Goal: Task Accomplishment & Management: Use online tool/utility

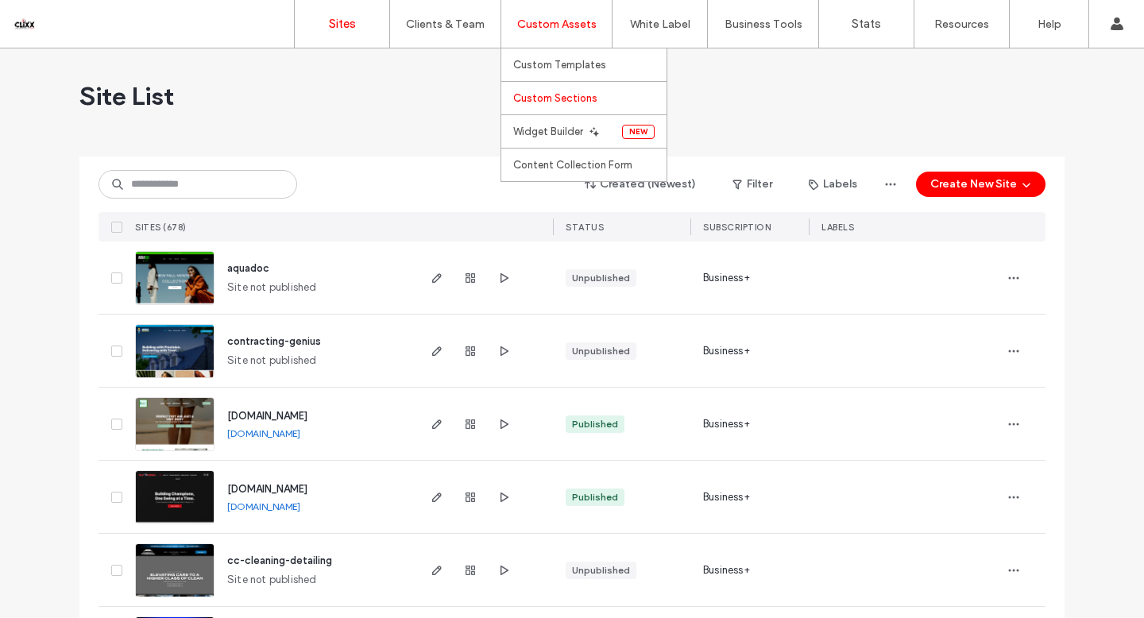
click at [558, 92] on label "Custom Sections" at bounding box center [555, 98] width 84 height 12
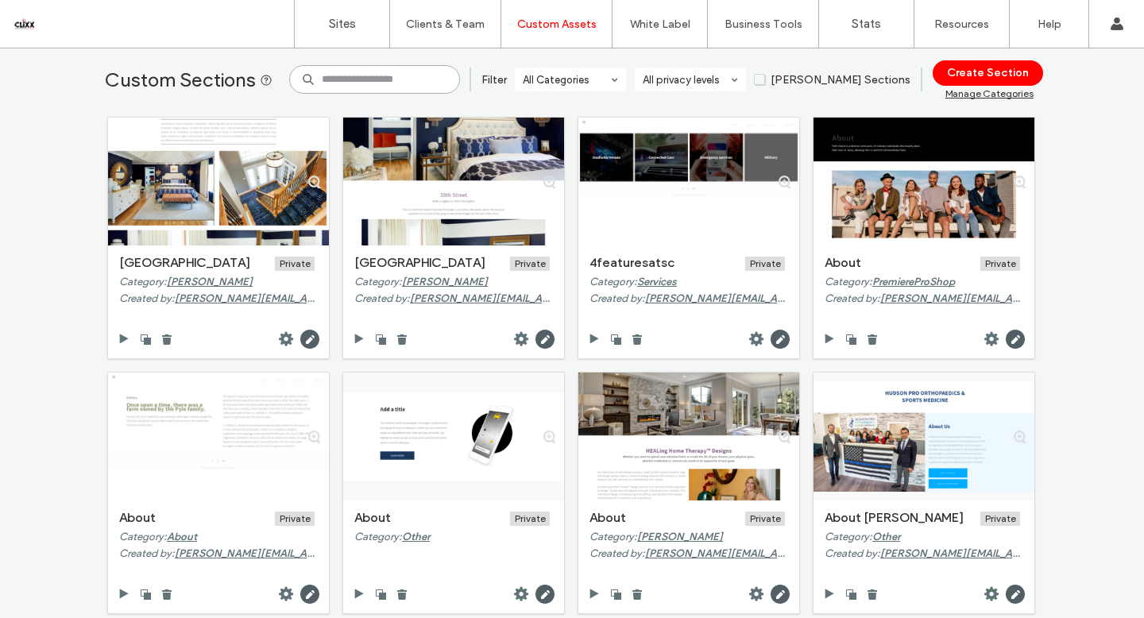
click at [369, 78] on input at bounding box center [374, 79] width 171 height 29
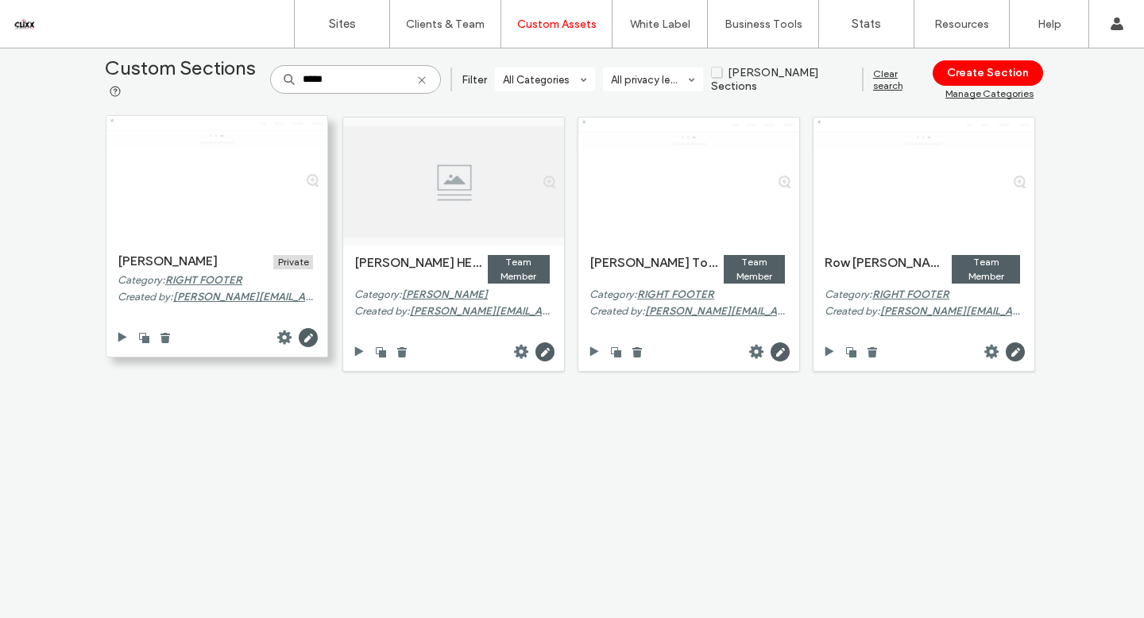
type input "*****"
click at [239, 186] on div at bounding box center [216, 180] width 221 height 128
click at [303, 337] on icon at bounding box center [308, 337] width 19 height 19
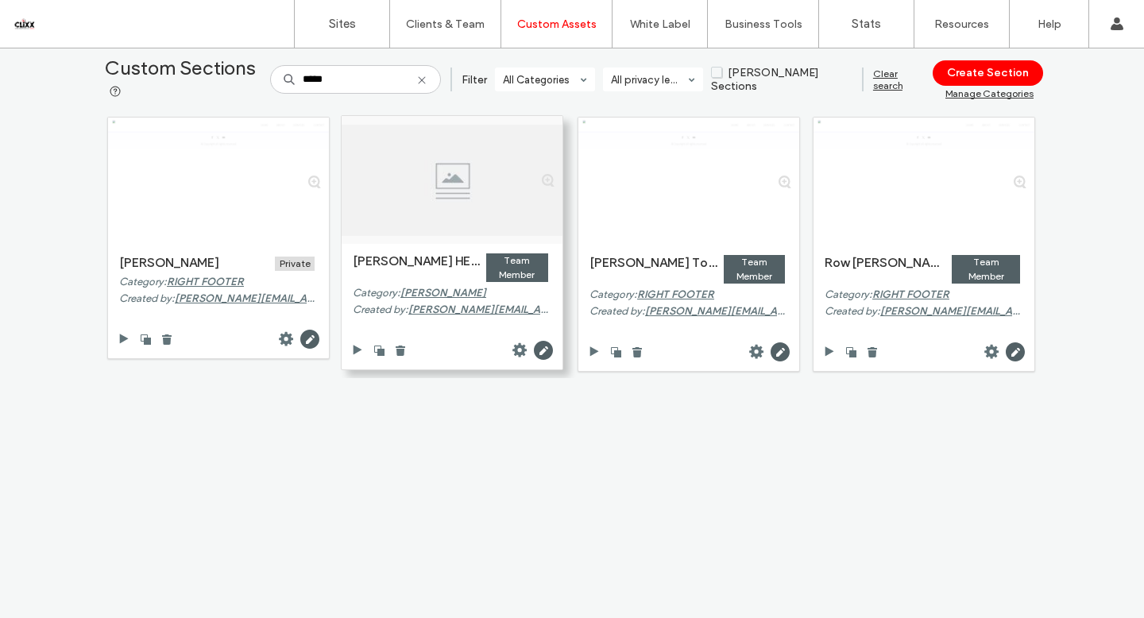
click at [438, 198] on div at bounding box center [452, 180] width 221 height 111
click at [540, 343] on use at bounding box center [543, 350] width 19 height 19
click at [535, 341] on use at bounding box center [543, 350] width 19 height 19
click at [338, 31] on link "Sites" at bounding box center [342, 24] width 95 height 48
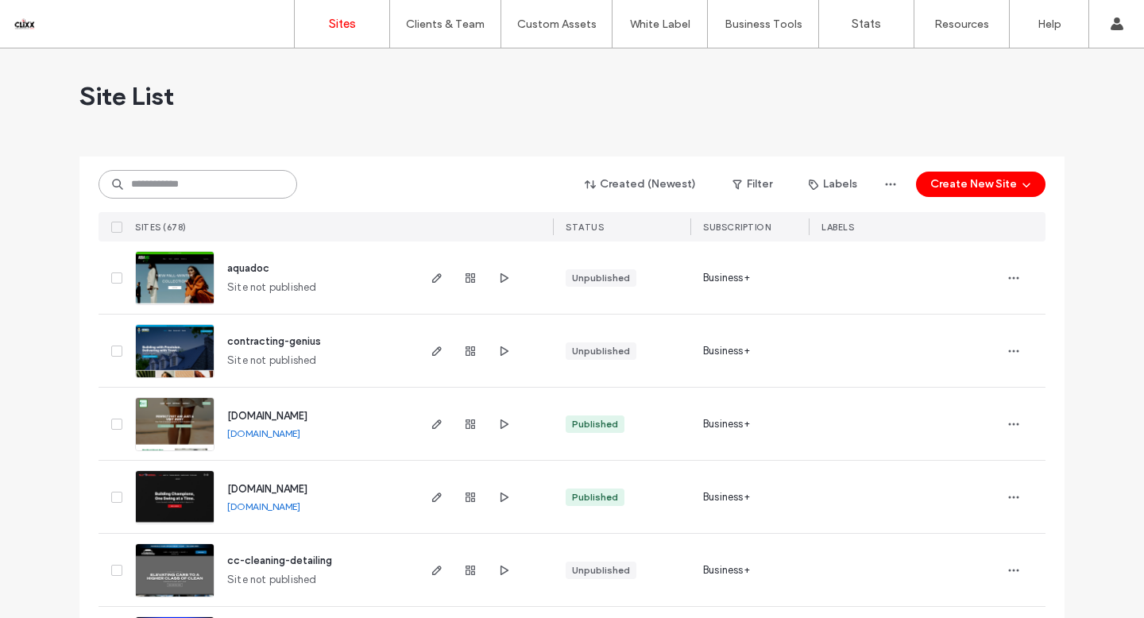
click at [191, 183] on input at bounding box center [197, 184] width 199 height 29
paste input "********"
type input "********"
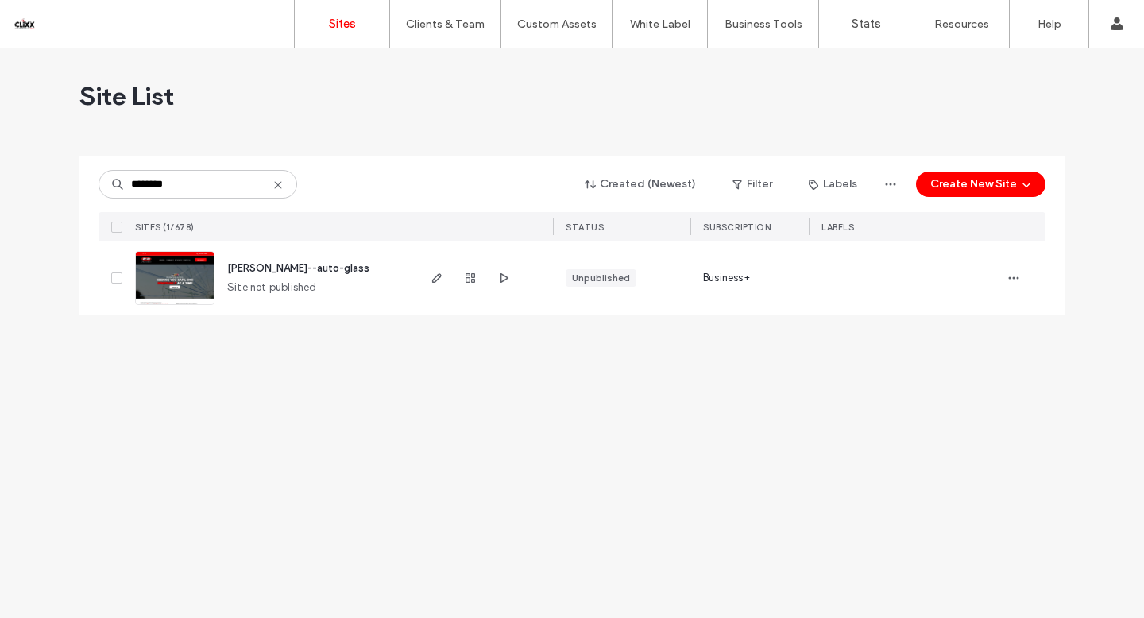
click at [198, 273] on img at bounding box center [175, 306] width 78 height 108
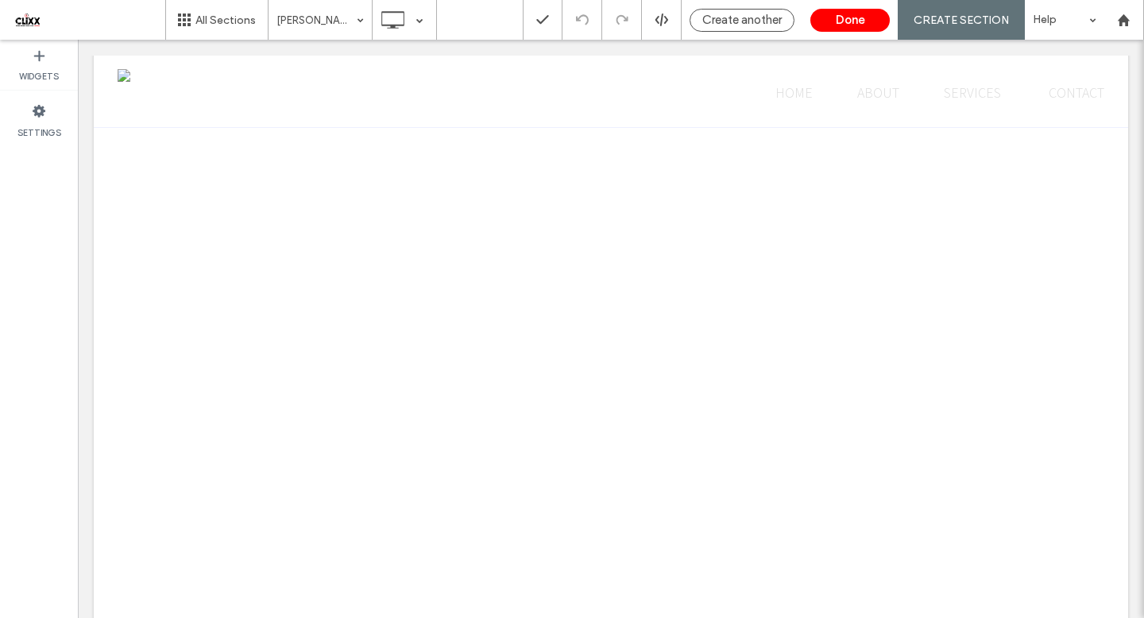
drag, startPoint x: 260, startPoint y: 91, endPoint x: 183, endPoint y: 83, distance: 77.4
click at [252, 90] on div "Click To Paste HOME ABOUT SERVICES CONTACT Click To Paste Header" at bounding box center [611, 91] width 1034 height 74
click at [133, 79] on div "Click To Paste HOME ABOUT SERVICES CONTACT Click To Paste Header" at bounding box center [611, 91] width 1034 height 74
click at [118, 79] on div "Click To Paste HOME ABOUT SERVICES CONTACT Click To Paste Header" at bounding box center [611, 91] width 1034 height 74
click at [123, 77] on div "Click To Paste HOME ABOUT SERVICES CONTACT Click To Paste Header" at bounding box center [611, 93] width 1034 height 74
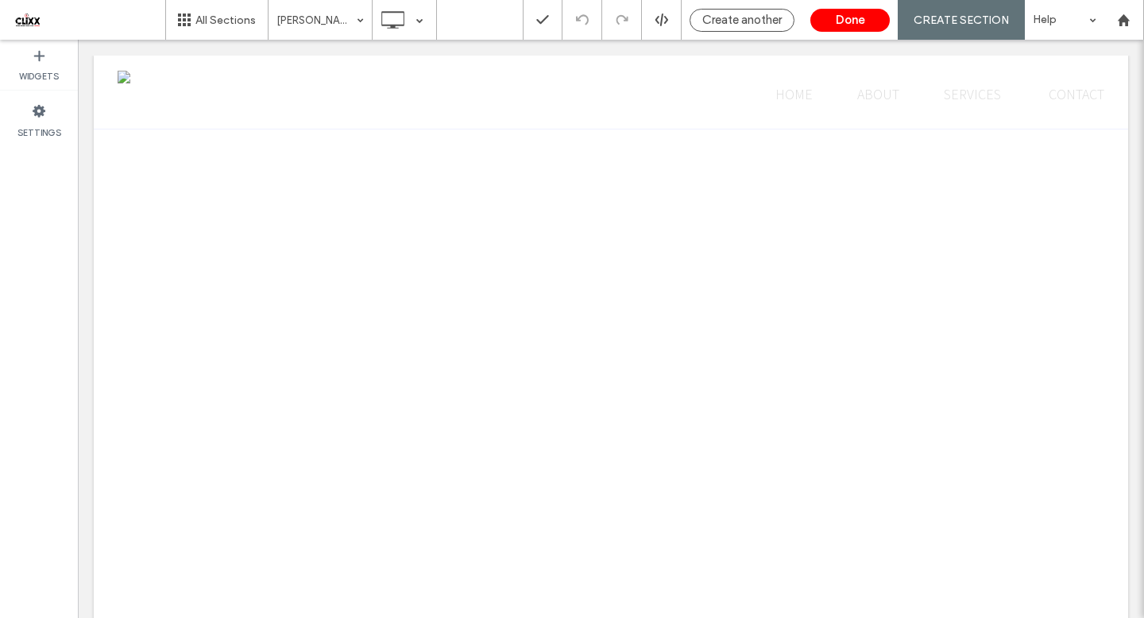
click at [123, 77] on div "Click To Paste HOME ABOUT SERVICES CONTACT Click To Paste Header" at bounding box center [611, 93] width 1034 height 74
click at [323, 89] on div "Click To Paste HOME ABOUT SERVICES CONTACT Click To Paste Header" at bounding box center [611, 92] width 1034 height 74
click at [125, 78] on div "Click To Paste HOME ABOUT SERVICES CONTACT Click To Paste Header" at bounding box center [611, 92] width 1034 height 74
click at [122, 95] on div "Click To Paste HOME ABOUT SERVICES CONTACT Click To Paste Header" at bounding box center [611, 92] width 1034 height 74
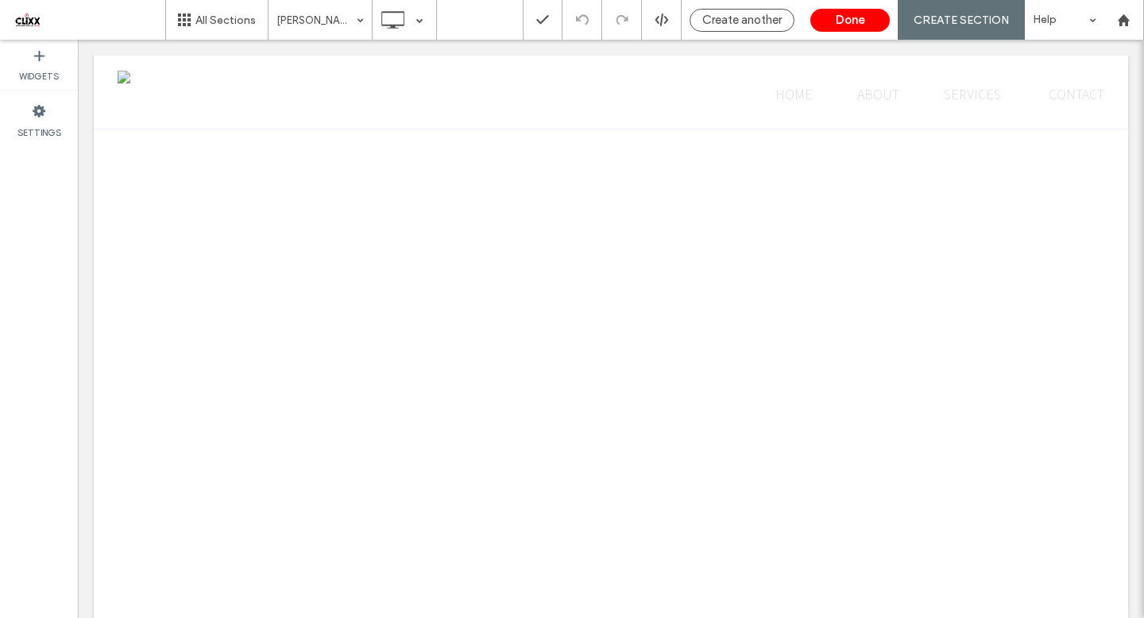
click at [126, 71] on div "Click To Paste HOME ABOUT SERVICES CONTACT Click To Paste Header" at bounding box center [611, 93] width 1034 height 74
click at [179, 116] on div "Click To Paste HOME ABOUT SERVICES CONTACT Click To Paste Header" at bounding box center [611, 93] width 1034 height 74
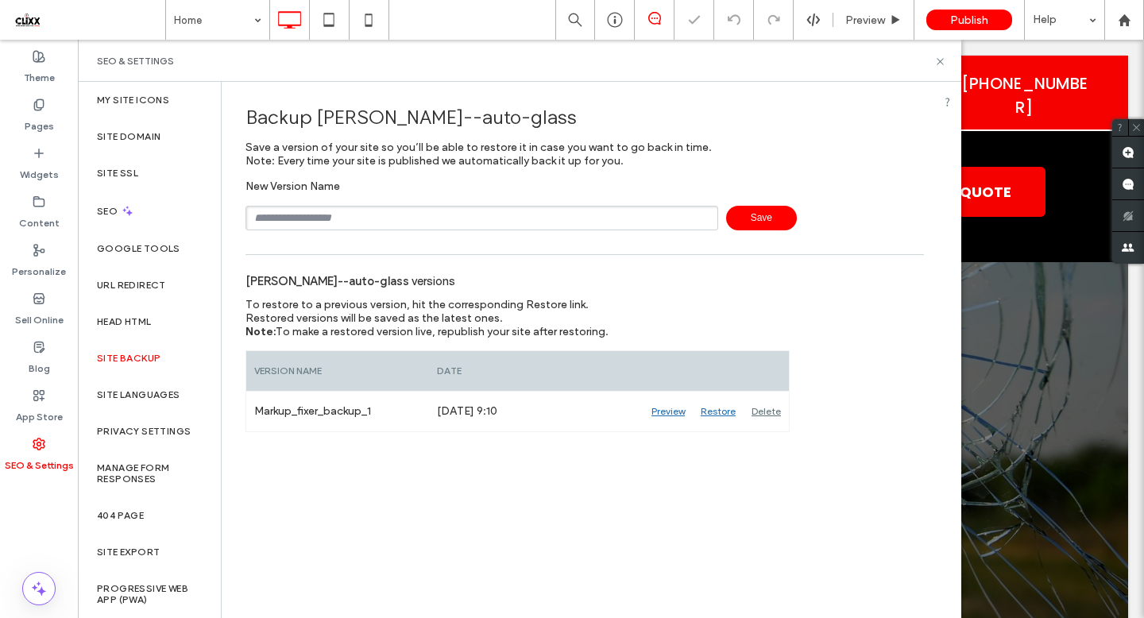
click at [381, 225] on input "text" at bounding box center [481, 218] width 473 height 25
type input "*********"
click at [941, 60] on icon at bounding box center [940, 62] width 12 height 12
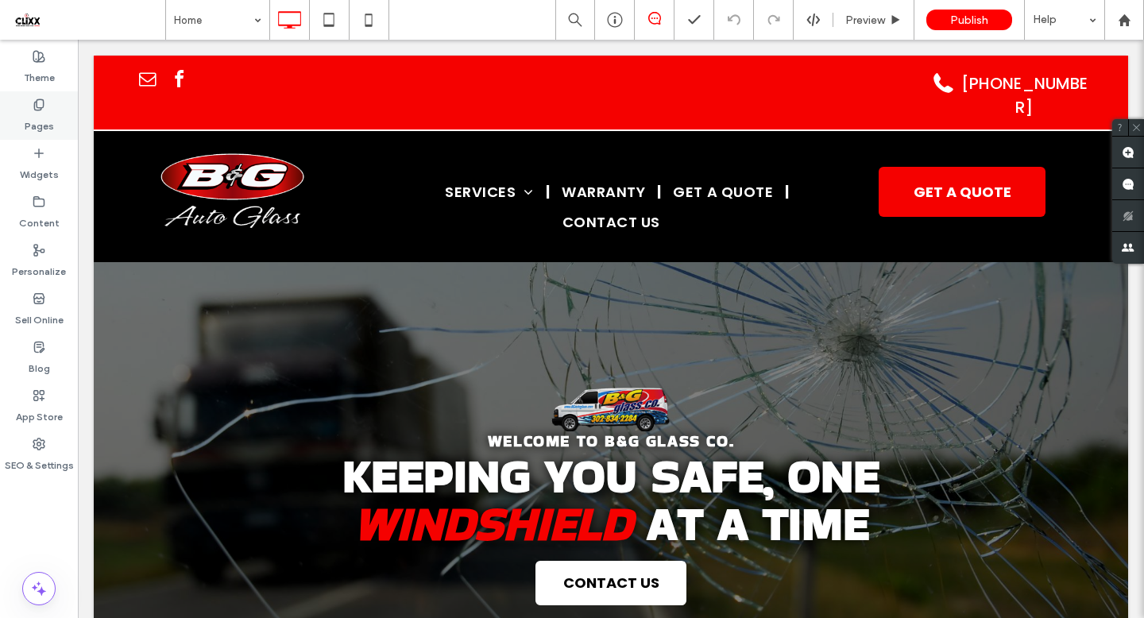
click at [54, 119] on div "Pages" at bounding box center [39, 115] width 78 height 48
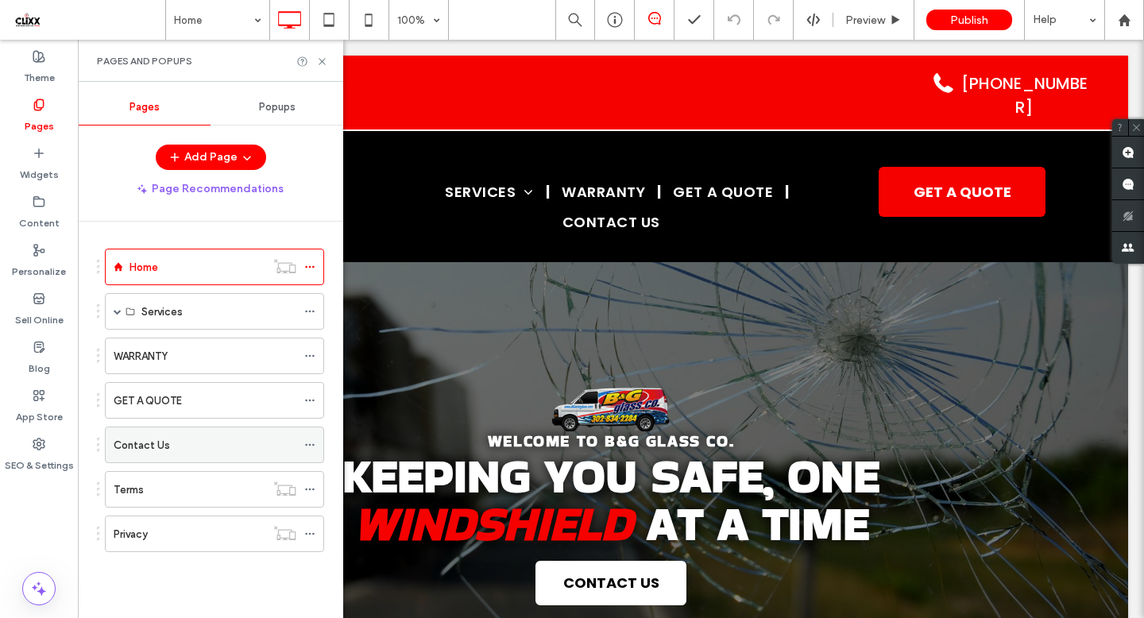
click at [170, 442] on div "Contact Us" at bounding box center [205, 445] width 183 height 17
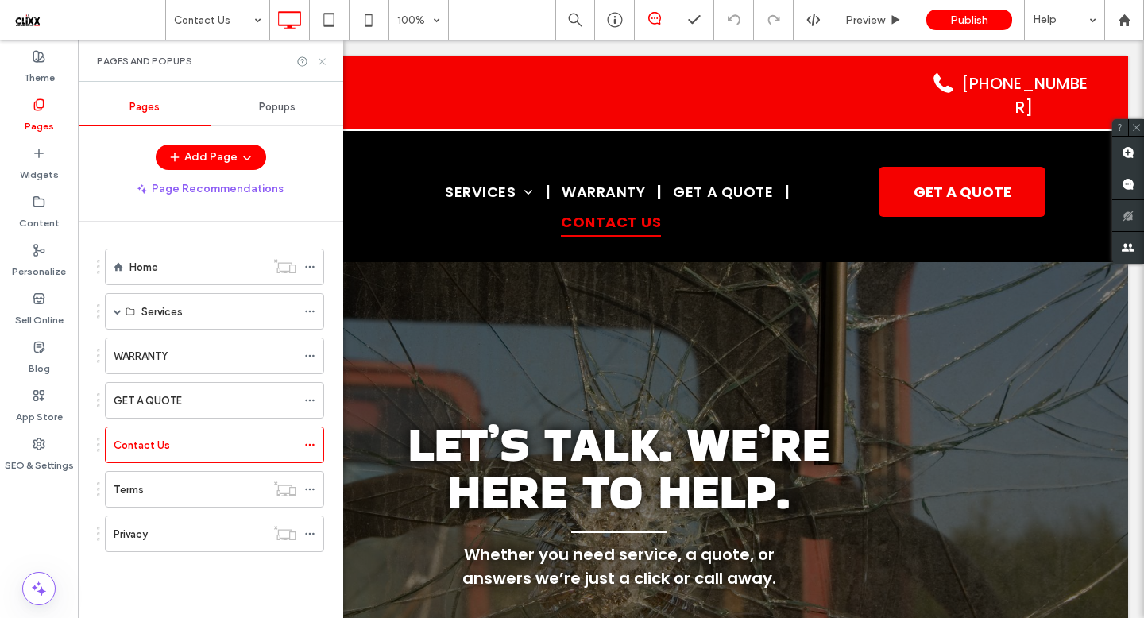
click at [322, 60] on icon at bounding box center [322, 62] width 12 height 12
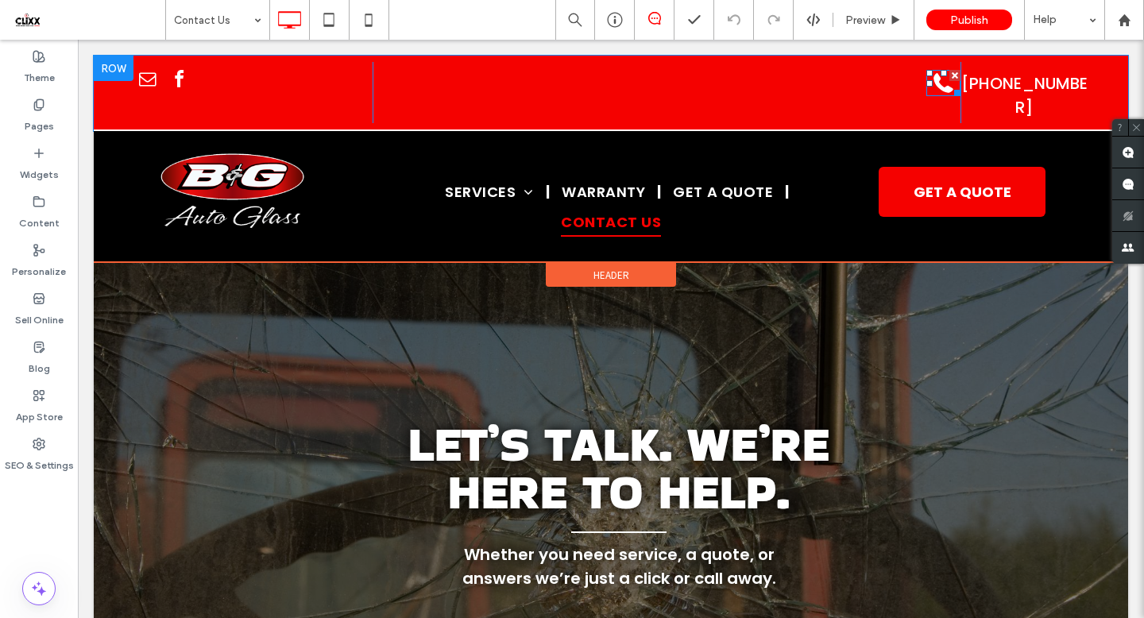
click at [944, 81] on icon at bounding box center [943, 83] width 34 height 26
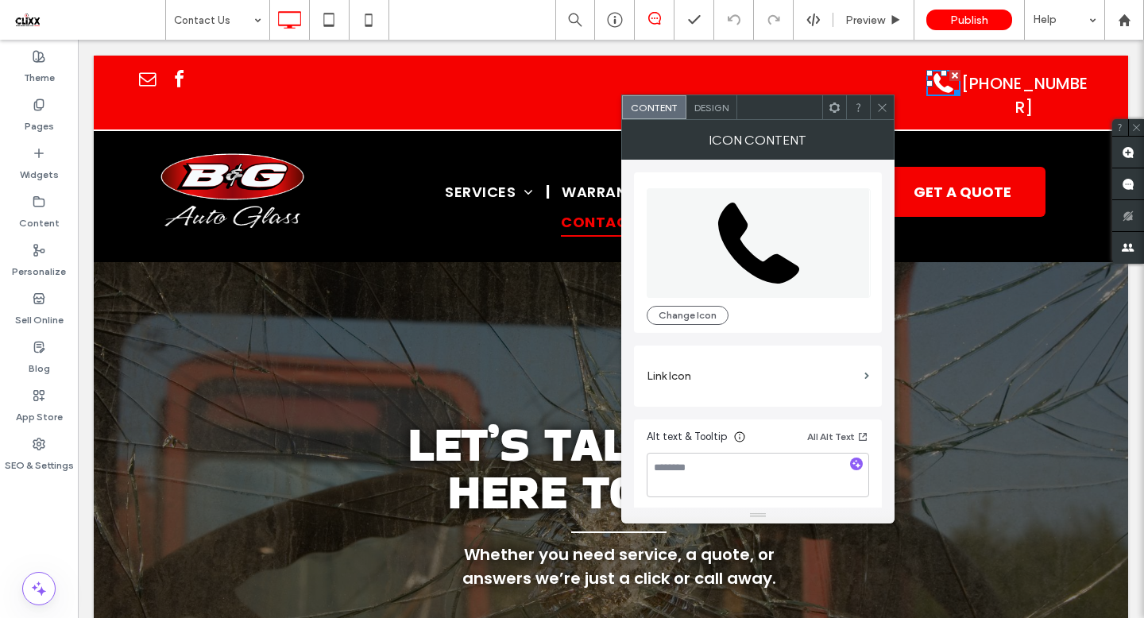
click at [882, 102] on icon at bounding box center [882, 108] width 12 height 12
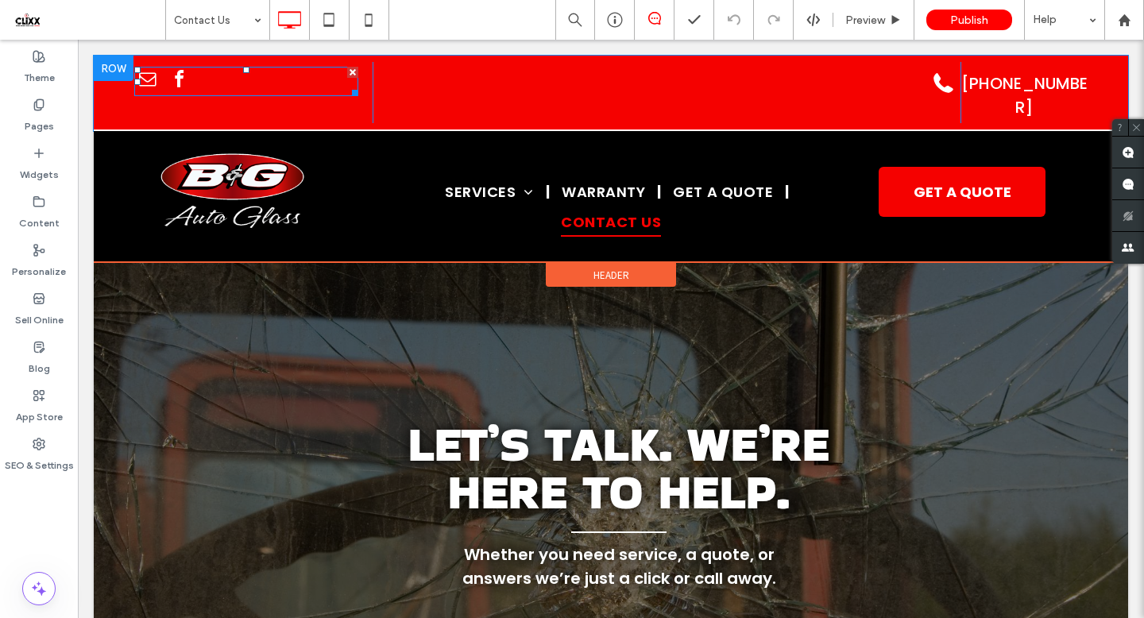
click at [176, 75] on span "facebook" at bounding box center [178, 79] width 25 height 25
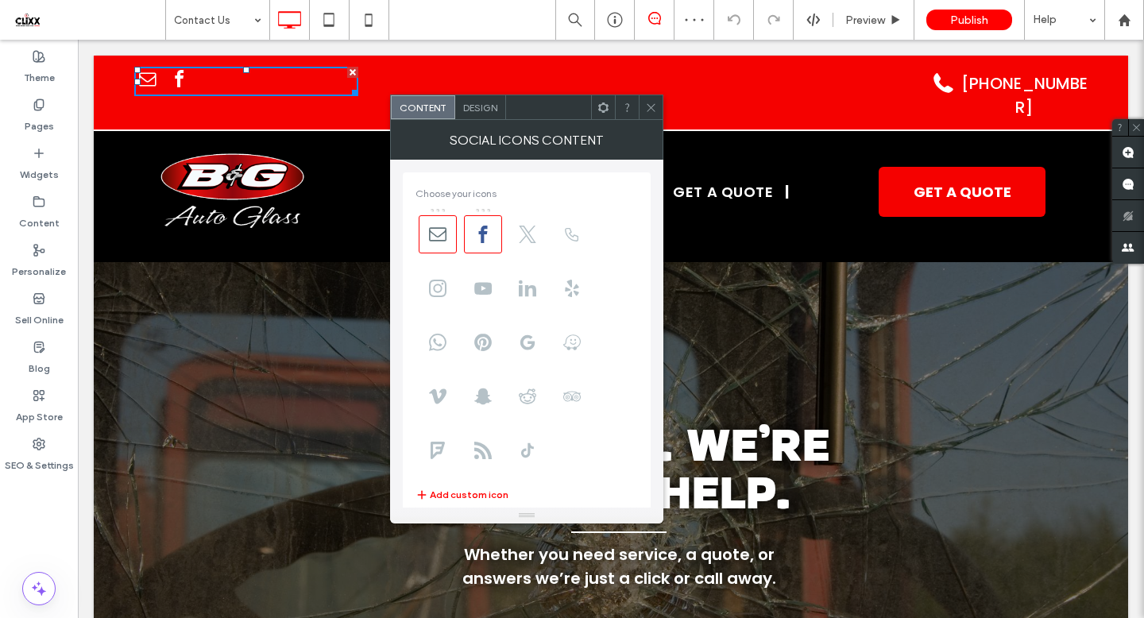
click at [648, 102] on icon at bounding box center [651, 108] width 12 height 12
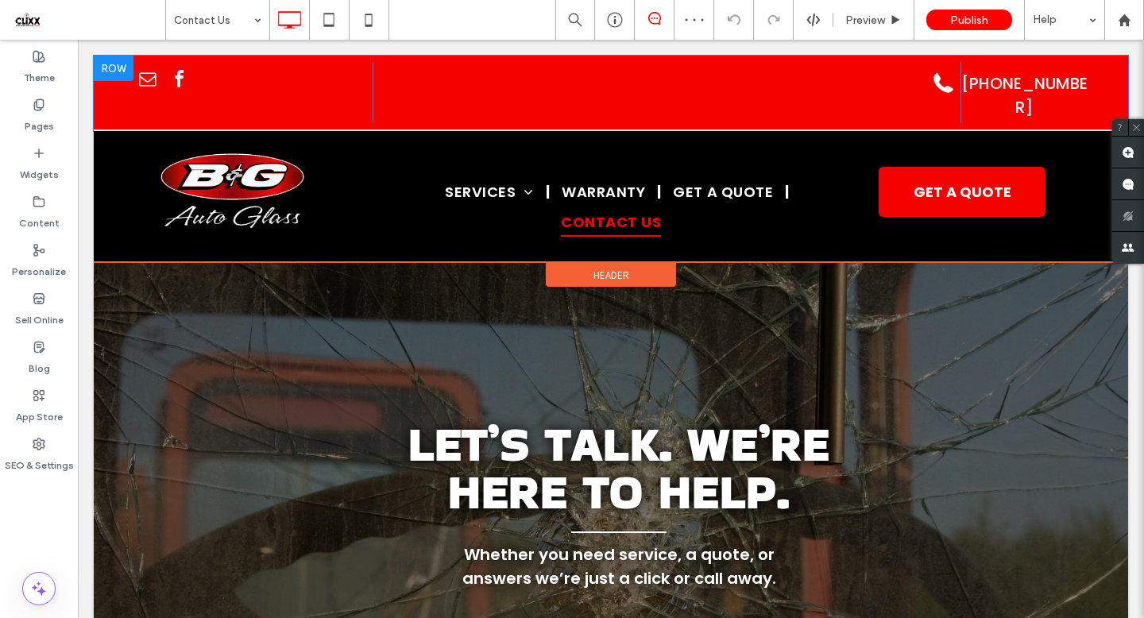
click at [113, 66] on div at bounding box center [114, 68] width 40 height 25
click at [118, 67] on div at bounding box center [114, 68] width 40 height 25
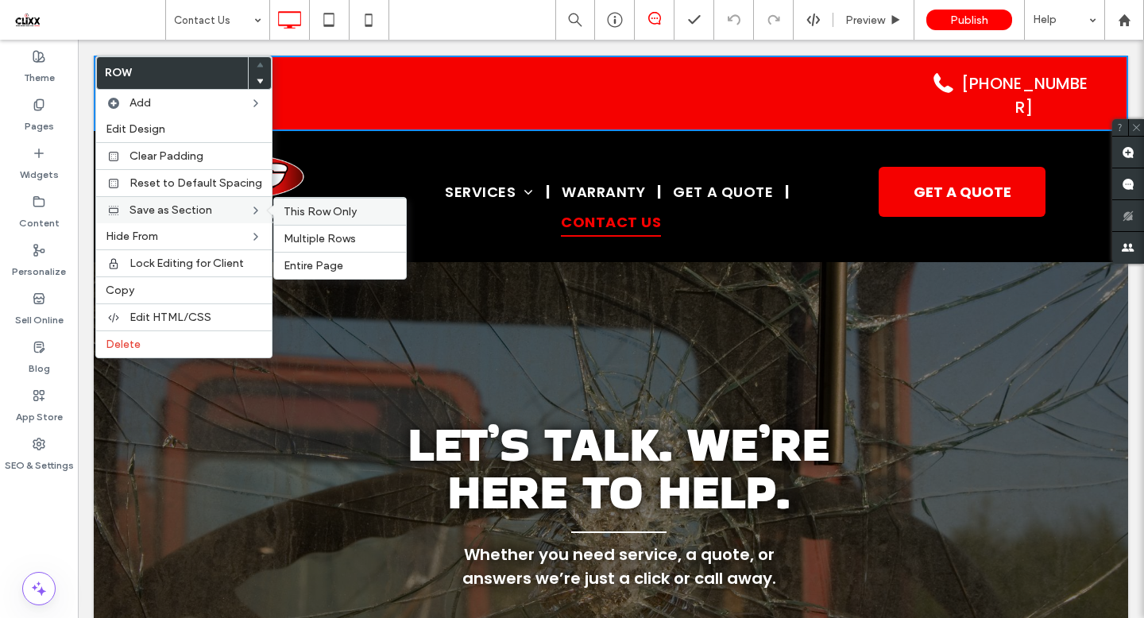
click at [330, 214] on span "This Row Only" at bounding box center [320, 212] width 73 height 14
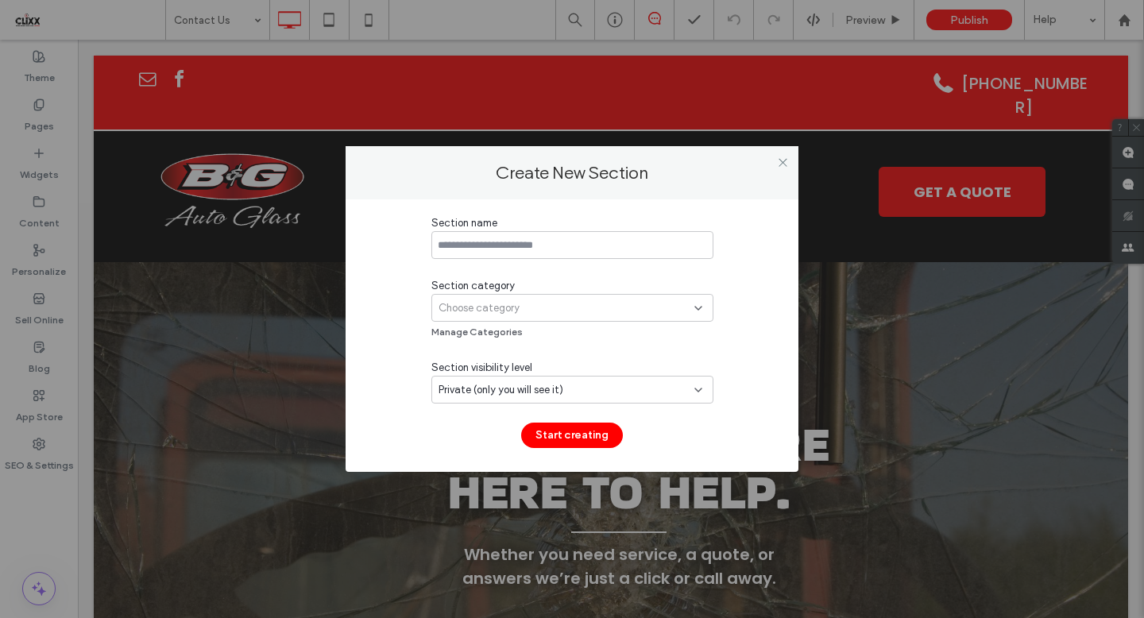
click at [569, 249] on input at bounding box center [572, 245] width 282 height 28
type input "*"
type input "**********"
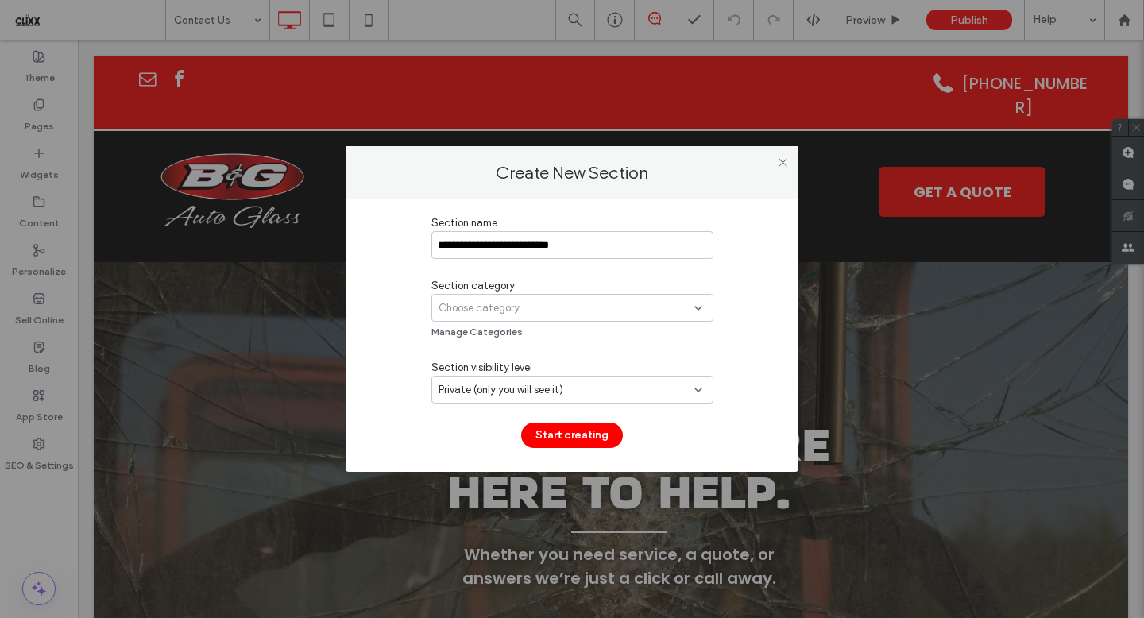
click at [498, 307] on span "Choose category" at bounding box center [478, 308] width 81 height 16
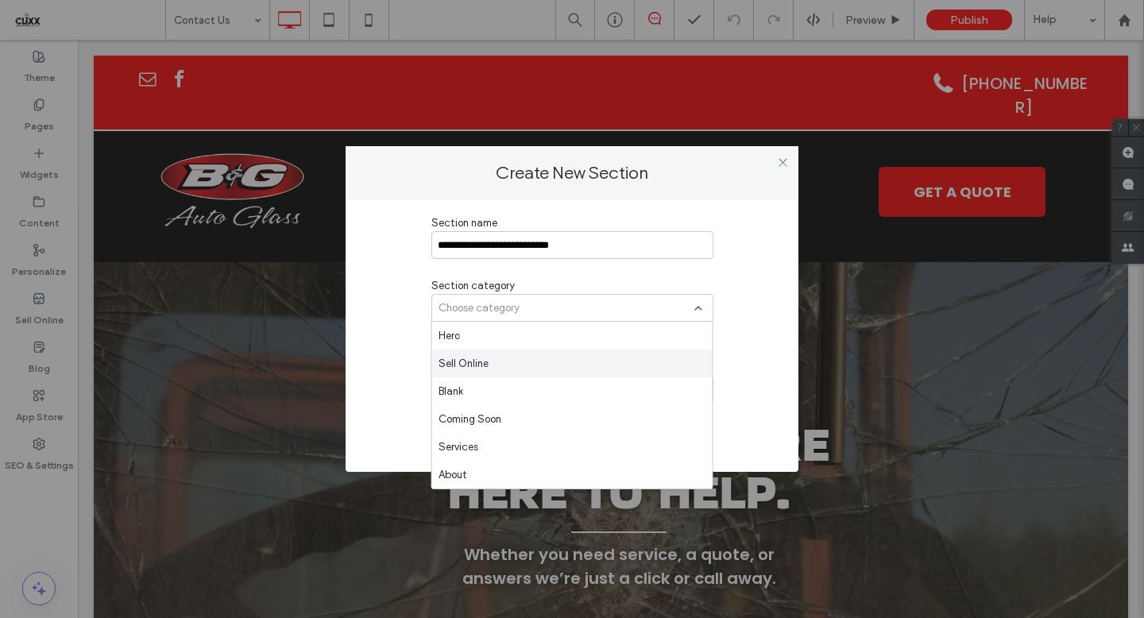
click at [388, 380] on div "**********" at bounding box center [571, 331] width 405 height 233
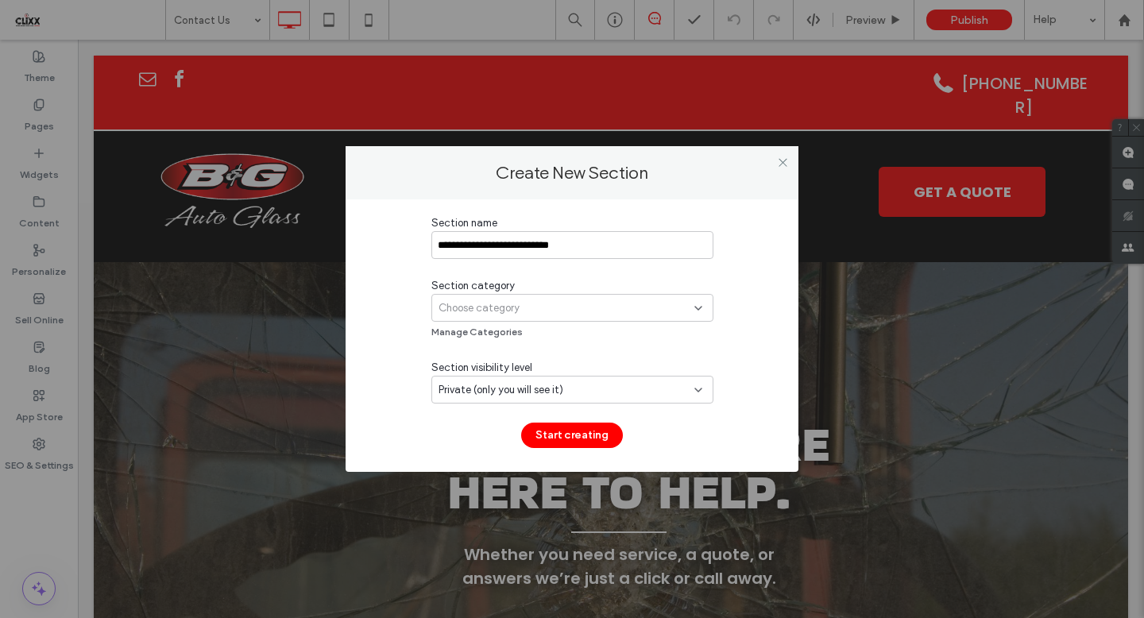
click at [578, 388] on div "Private (only you will see it)" at bounding box center [566, 390] width 256 height 16
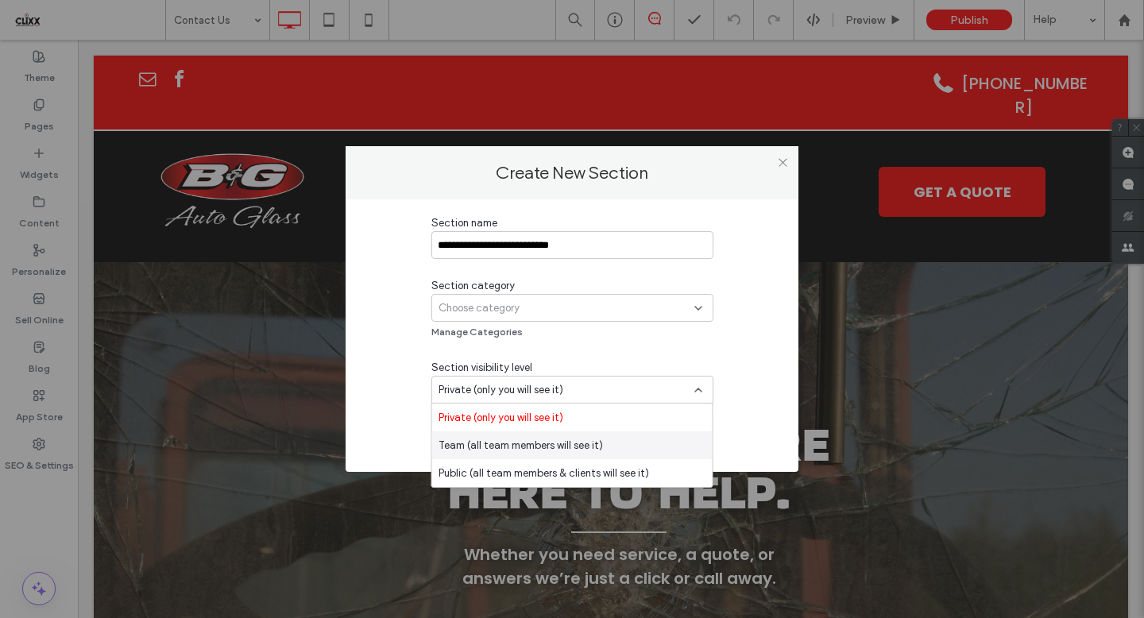
click at [534, 440] on span "Team (all team members will see it)" at bounding box center [520, 446] width 164 height 16
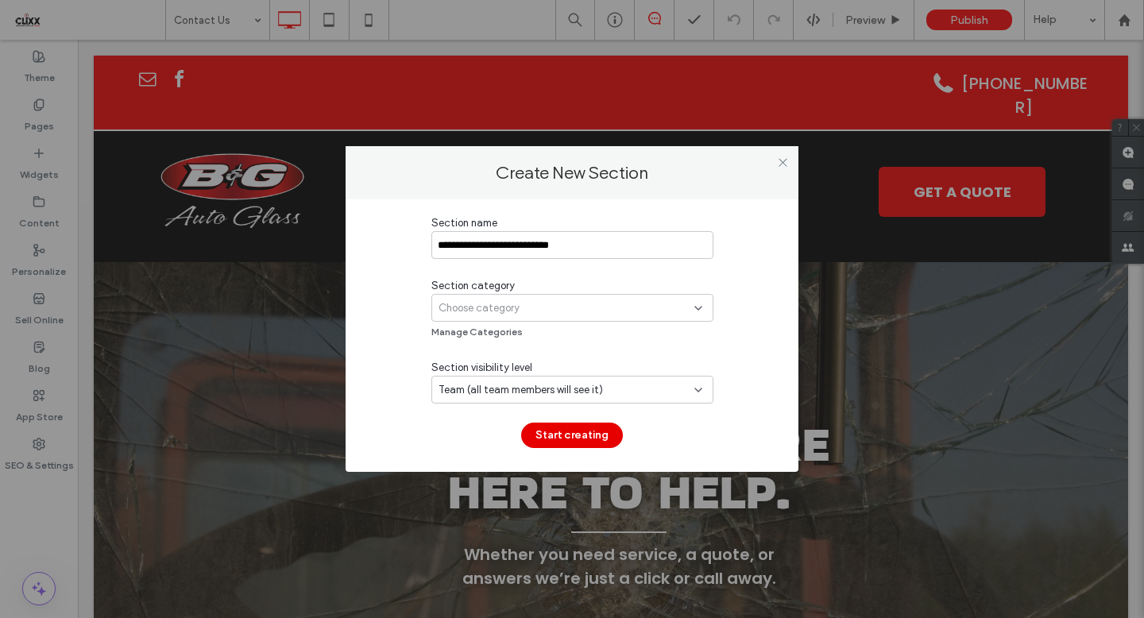
click at [565, 432] on button "Start creating" at bounding box center [572, 435] width 102 height 25
click at [583, 433] on button "Start creating" at bounding box center [572, 435] width 102 height 25
click at [513, 302] on span "Choose category" at bounding box center [478, 308] width 81 height 16
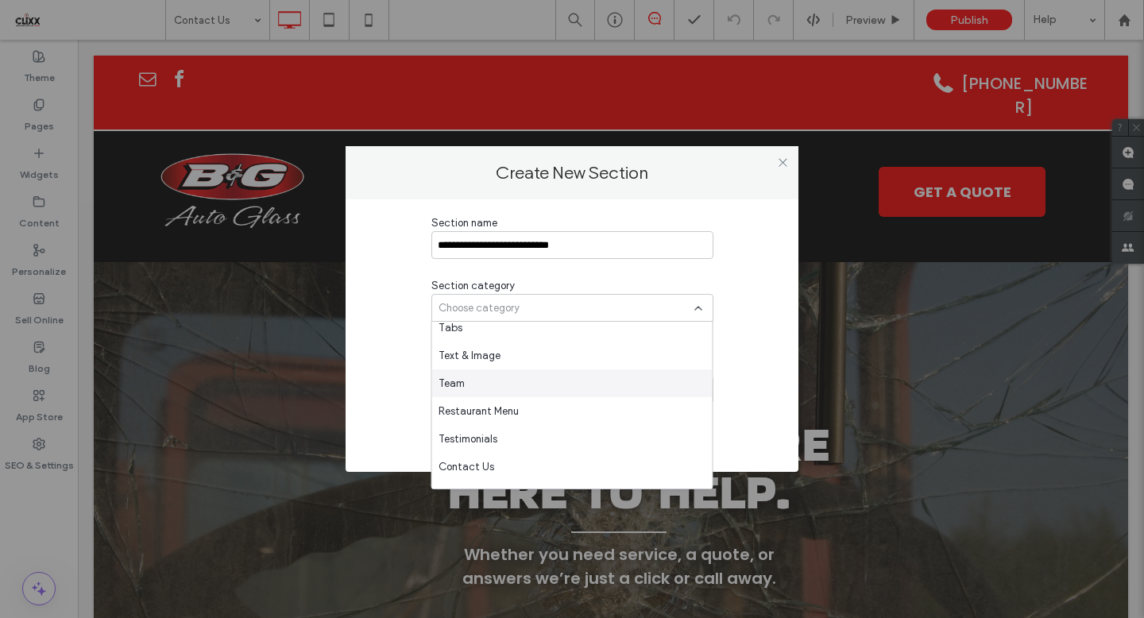
scroll to position [318, 0]
click at [488, 407] on span "Contact Us" at bounding box center [466, 408] width 56 height 16
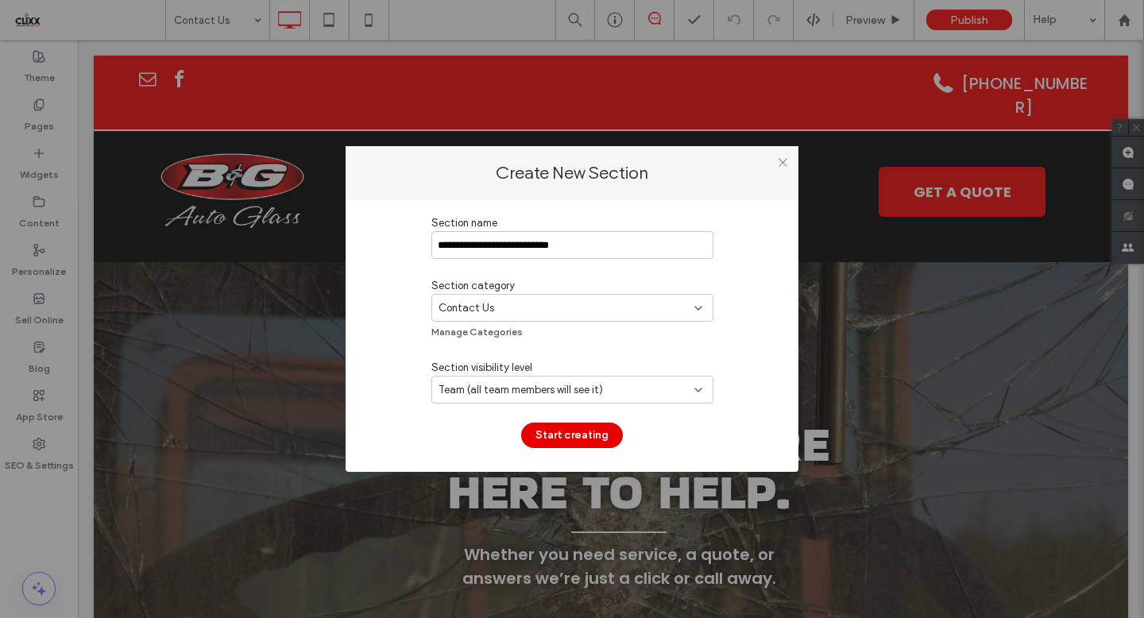
click at [557, 429] on button "Start creating" at bounding box center [572, 435] width 102 height 25
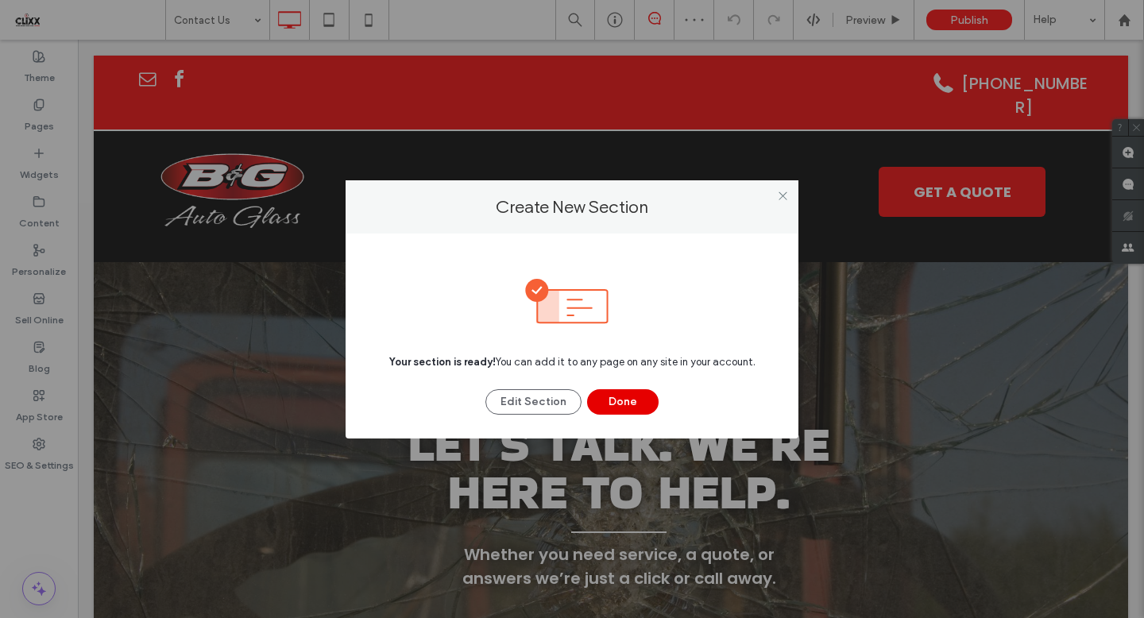
click at [621, 396] on button "Done" at bounding box center [622, 401] width 71 height 25
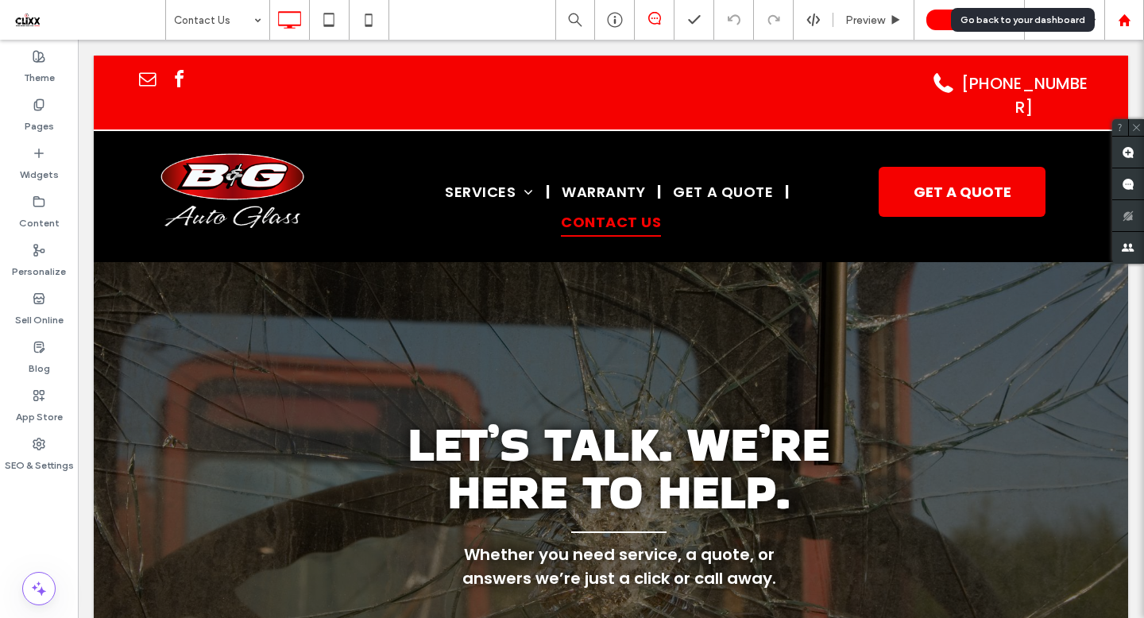
click at [1127, 21] on use at bounding box center [1124, 20] width 12 height 12
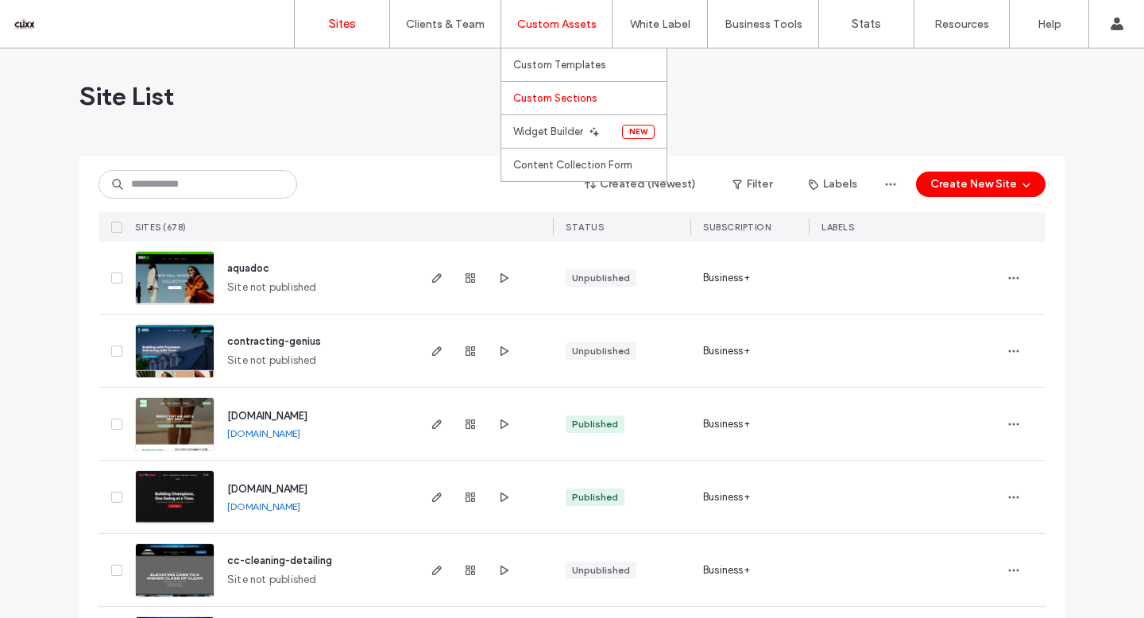
click at [570, 95] on label "Custom Sections" at bounding box center [555, 98] width 84 height 12
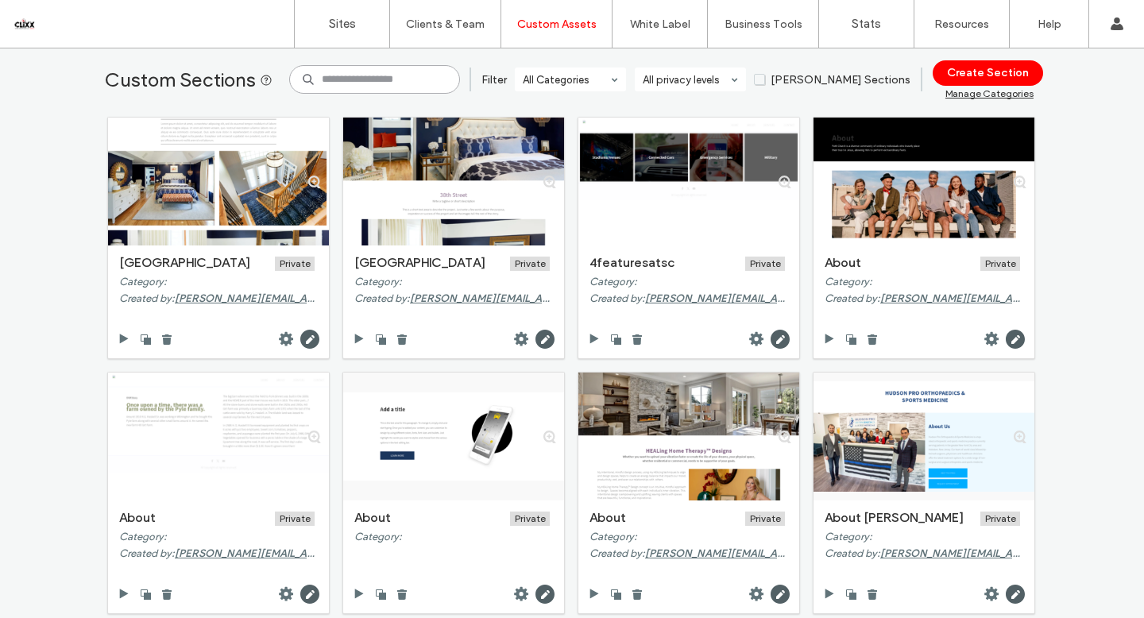
click at [345, 75] on input at bounding box center [374, 79] width 171 height 29
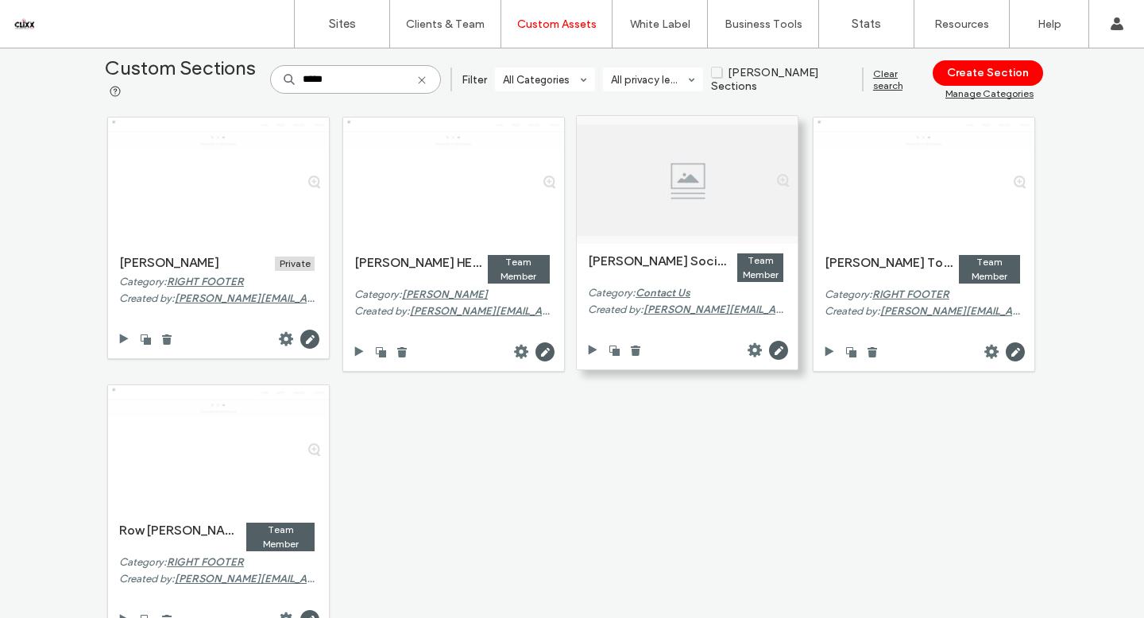
type input "*****"
click at [786, 349] on div at bounding box center [687, 350] width 221 height 38
click at [779, 350] on use at bounding box center [778, 350] width 19 height 19
click at [632, 349] on use at bounding box center [636, 351] width 10 height 10
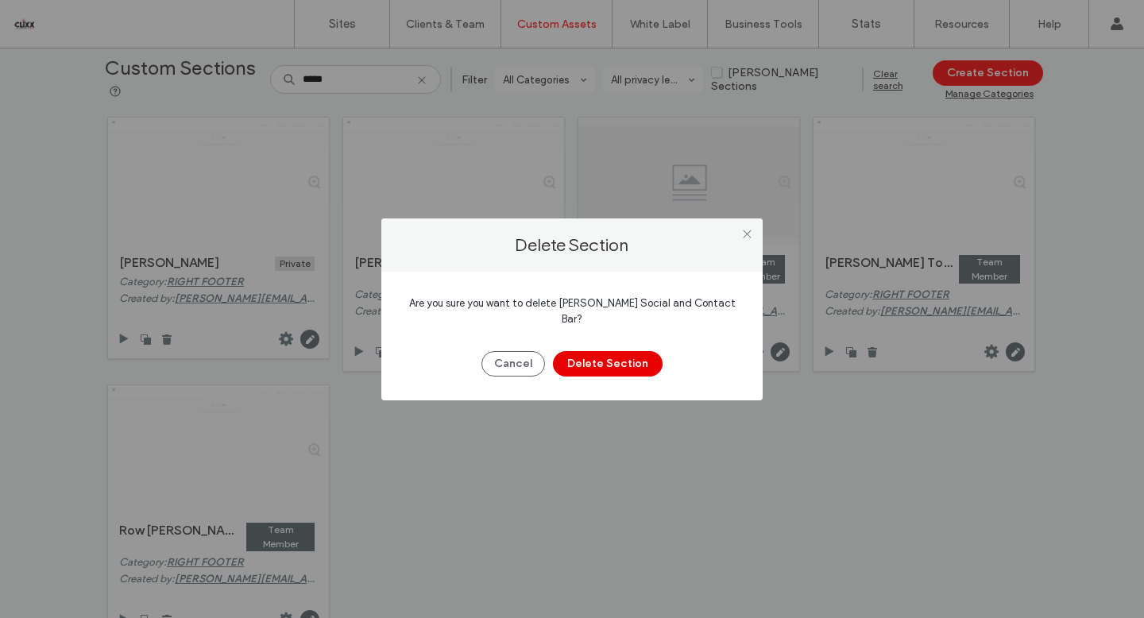
click at [601, 353] on button "Delete Section" at bounding box center [608, 363] width 110 height 25
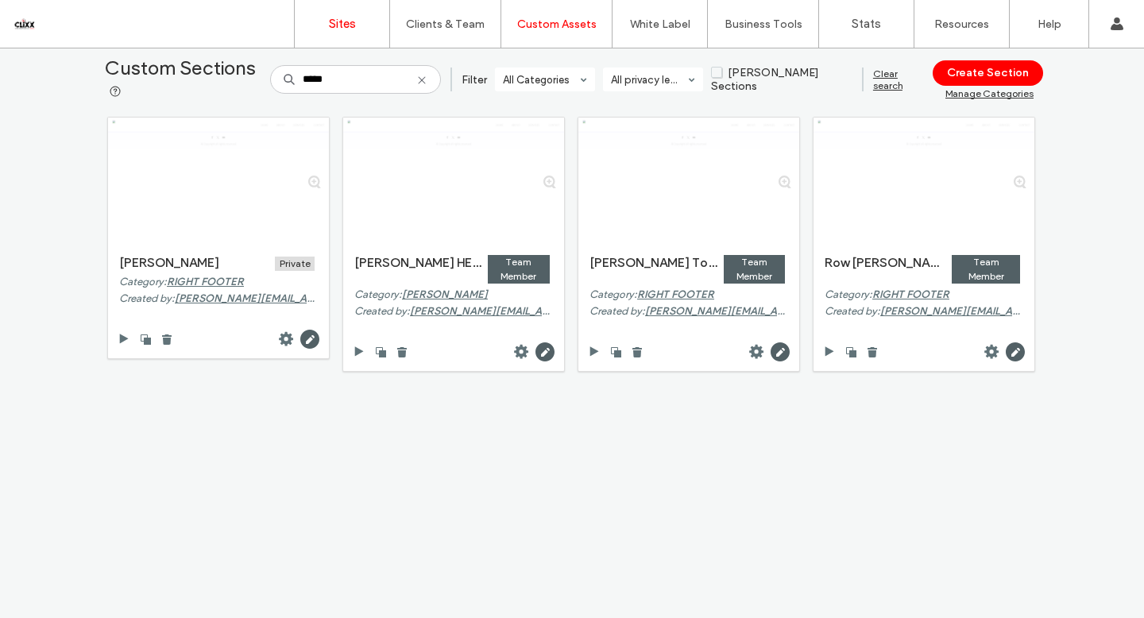
click at [336, 20] on label "Sites" at bounding box center [342, 24] width 27 height 14
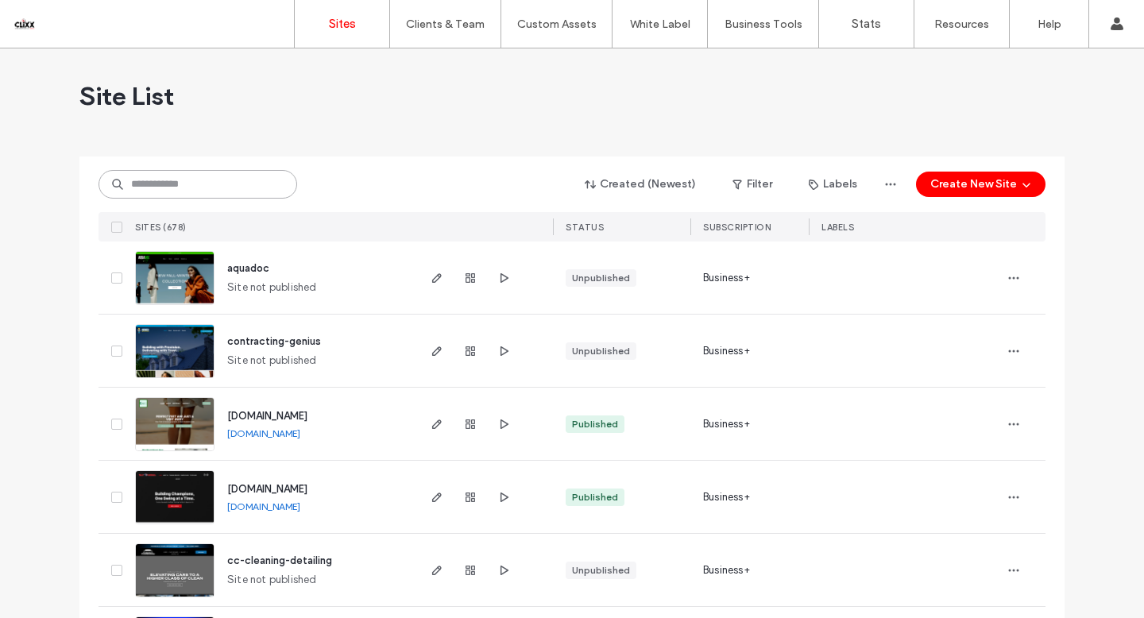
click at [193, 186] on input at bounding box center [197, 184] width 199 height 29
paste input "********"
type input "********"
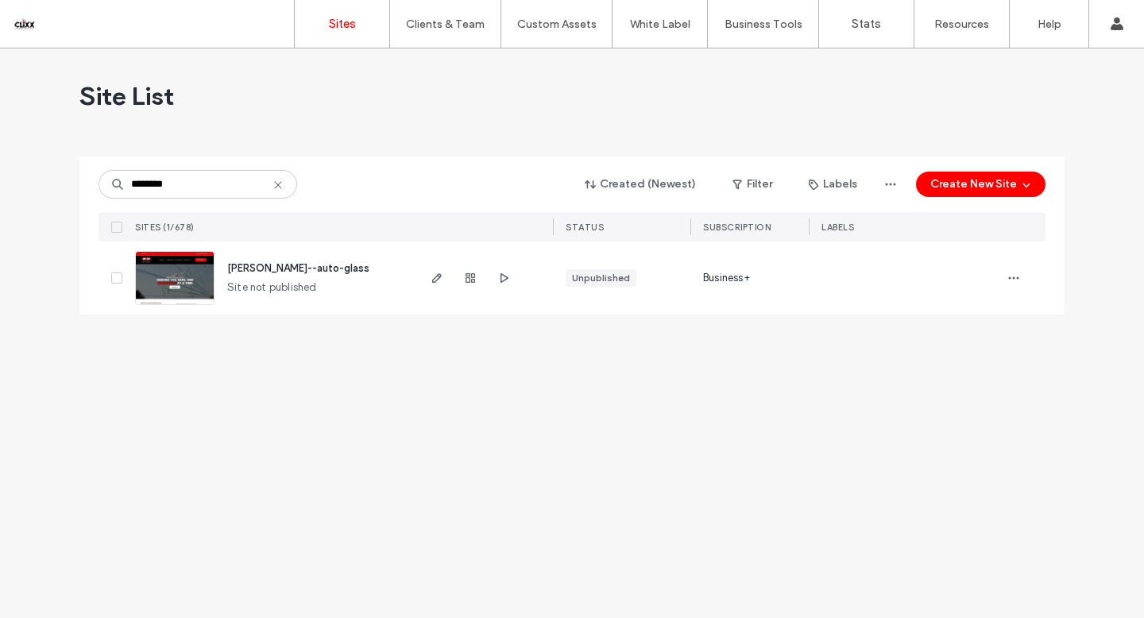
click at [179, 279] on img at bounding box center [175, 306] width 78 height 108
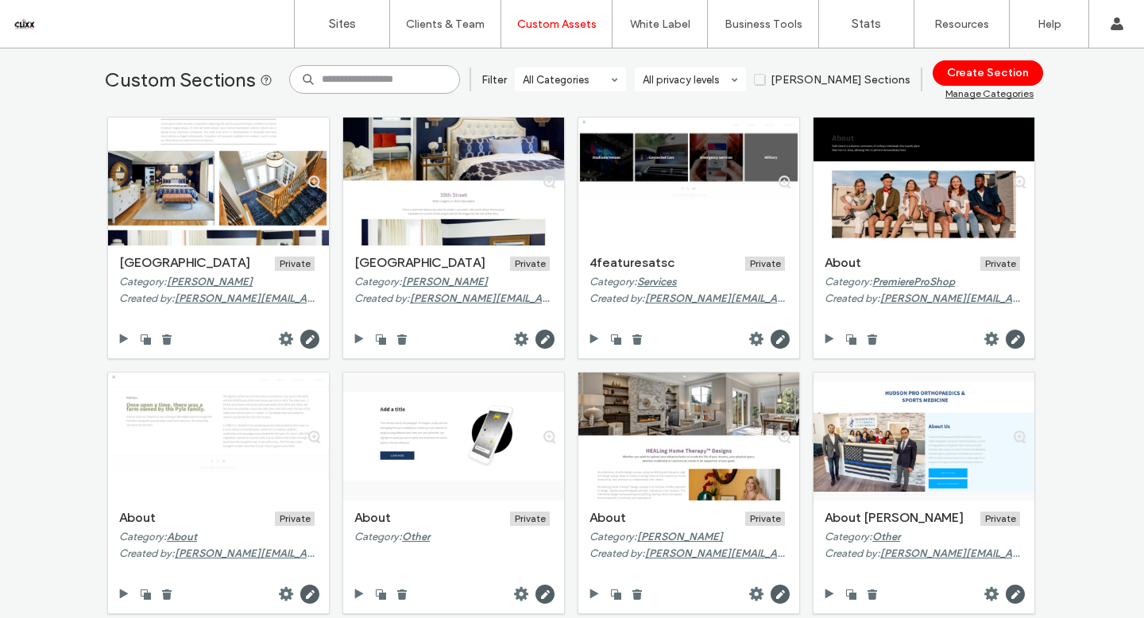
click at [352, 83] on input at bounding box center [374, 79] width 171 height 29
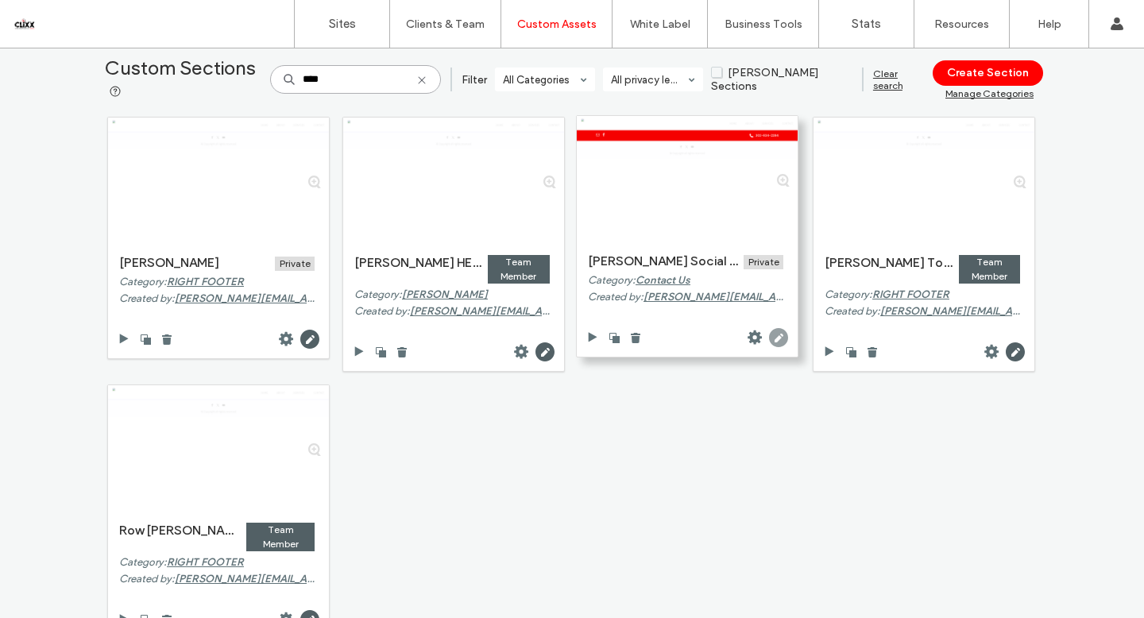
type input "****"
click at [770, 338] on icon at bounding box center [778, 337] width 19 height 19
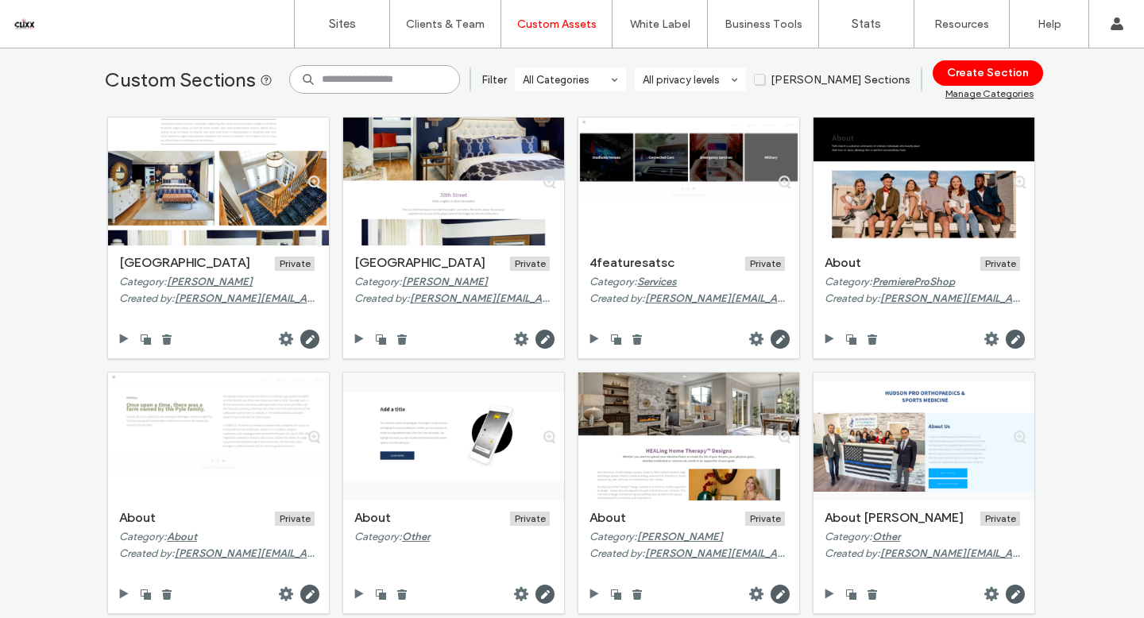
click at [352, 76] on input at bounding box center [374, 79] width 171 height 29
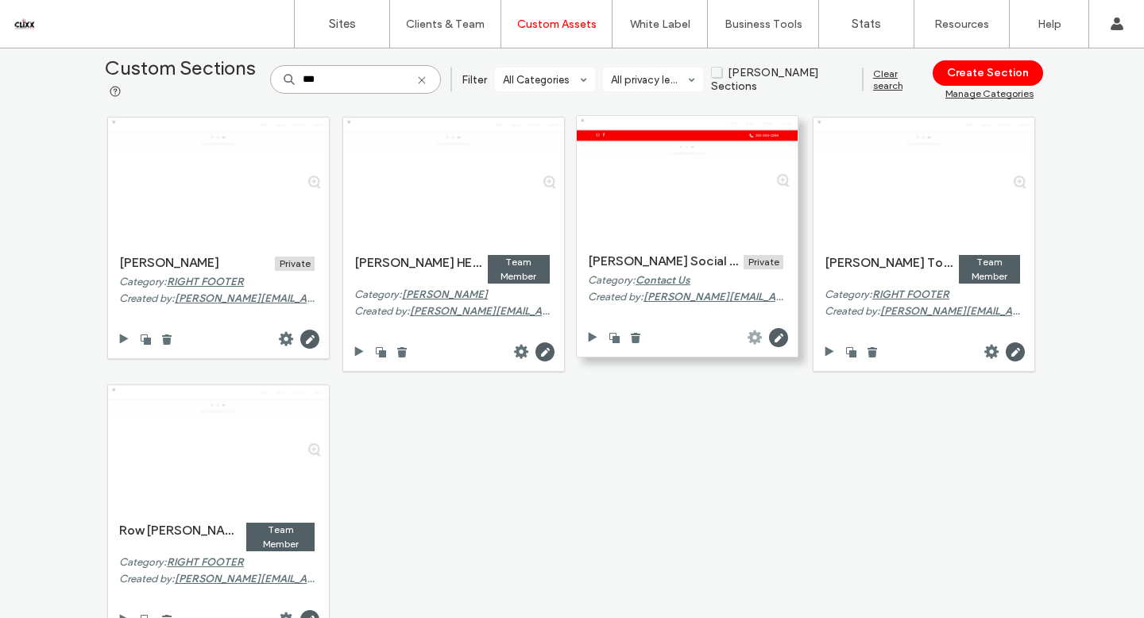
type input "***"
click at [751, 341] on use at bounding box center [754, 337] width 14 height 14
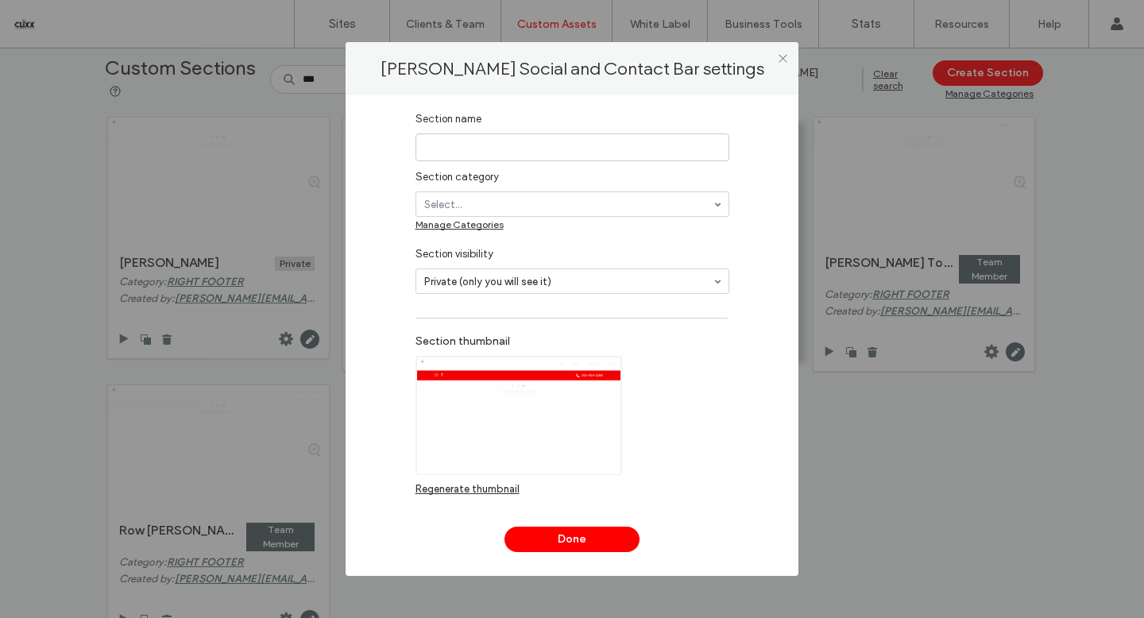
type input "**********"
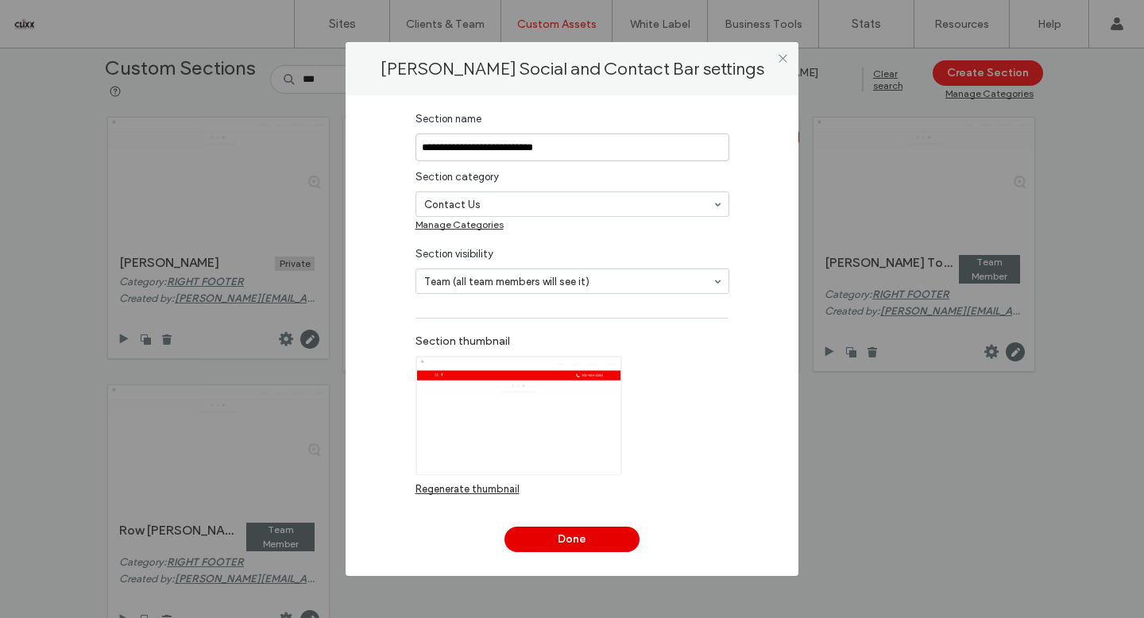
click at [581, 541] on button "Done" at bounding box center [571, 539] width 135 height 25
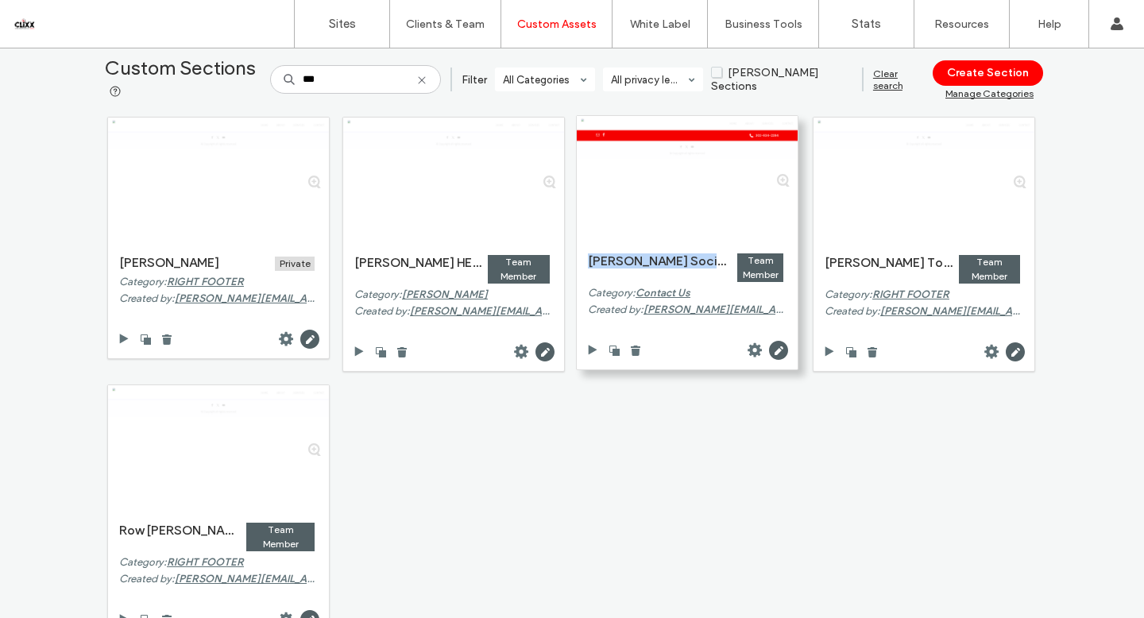
drag, startPoint x: 583, startPoint y: 263, endPoint x: 701, endPoint y: 268, distance: 118.5
click at [719, 263] on div "[PERSON_NAME] Social and Contact Bar" at bounding box center [662, 261] width 149 height 16
click at [775, 349] on icon at bounding box center [778, 350] width 19 height 19
click at [751, 349] on use at bounding box center [754, 350] width 14 height 14
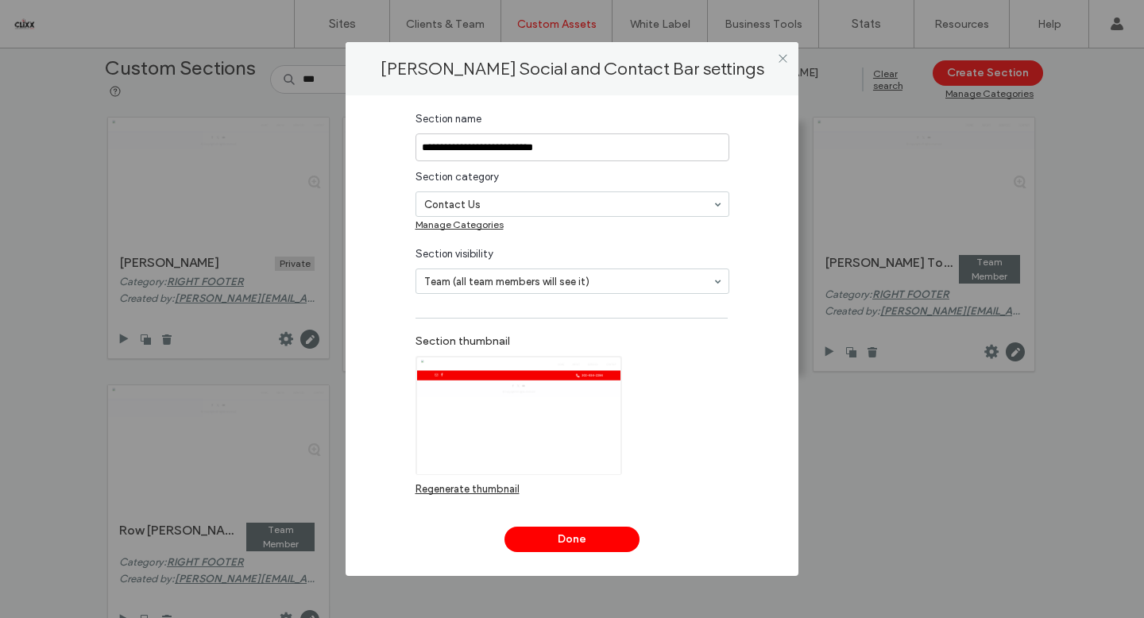
type input "**********"
click at [525, 153] on input "**********" at bounding box center [572, 147] width 314 height 28
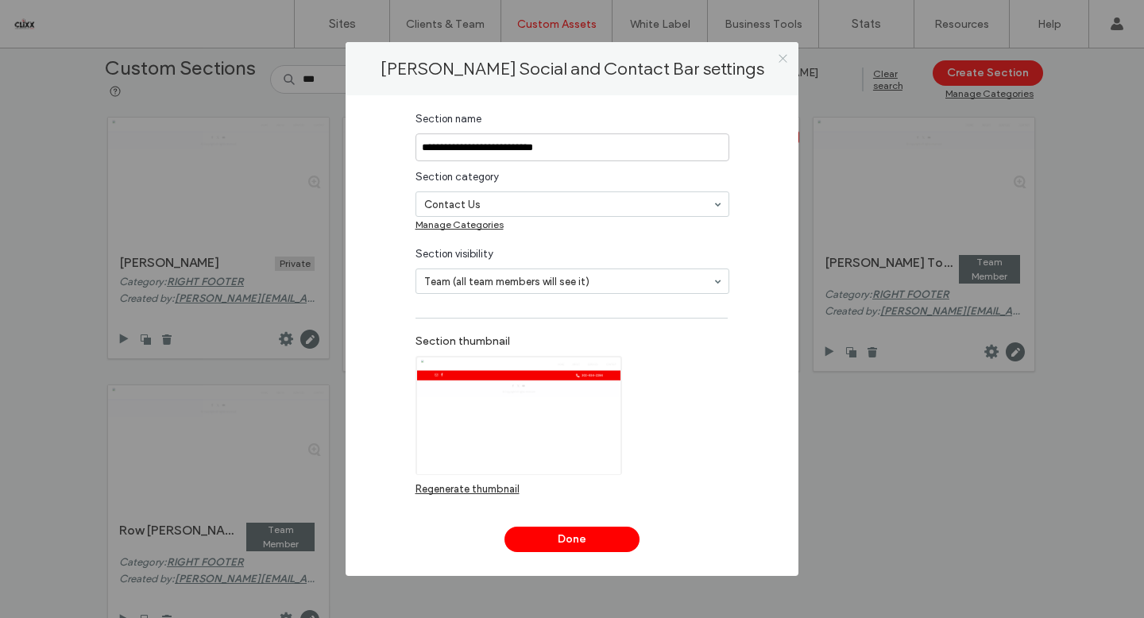
click at [782, 56] on icon at bounding box center [783, 58] width 12 height 12
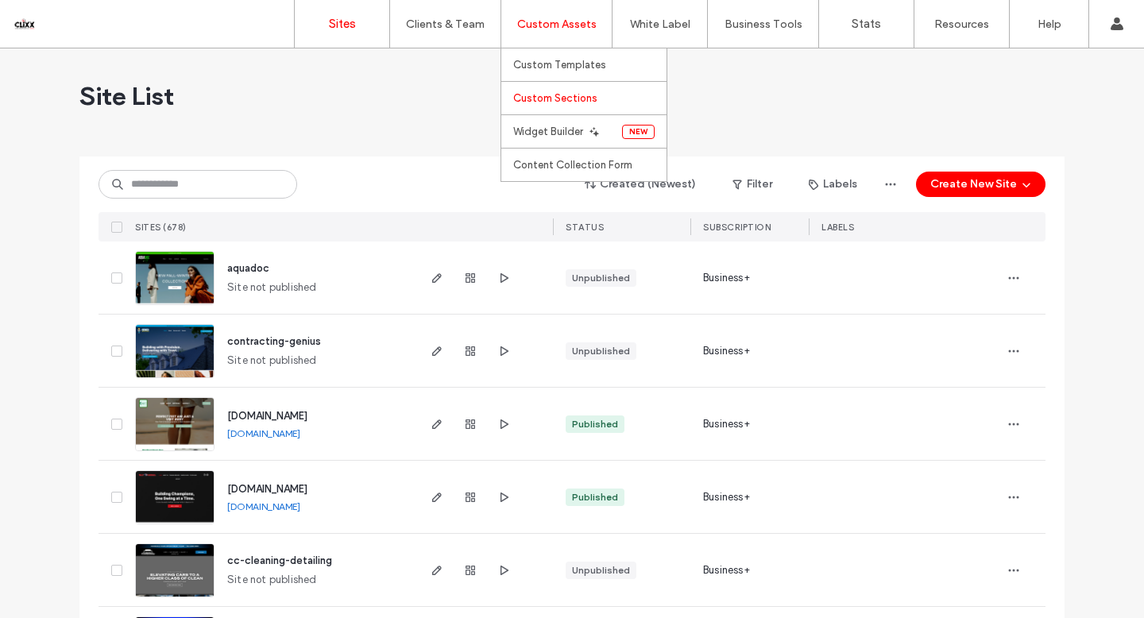
click at [558, 98] on label "Custom Sections" at bounding box center [555, 98] width 84 height 12
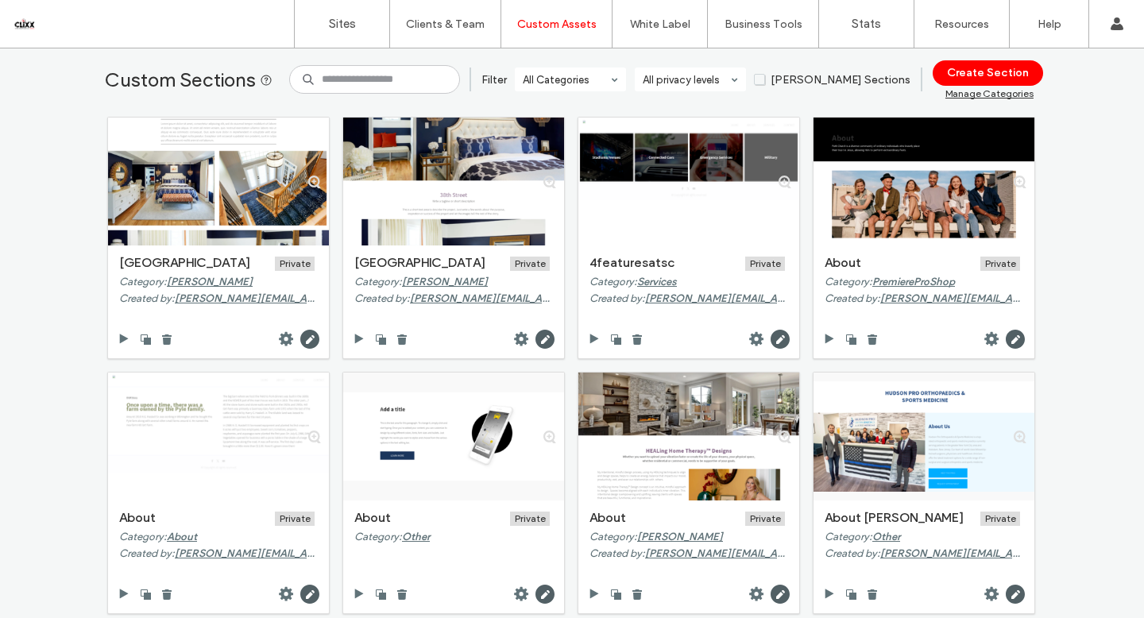
click at [387, 80] on input at bounding box center [374, 79] width 171 height 29
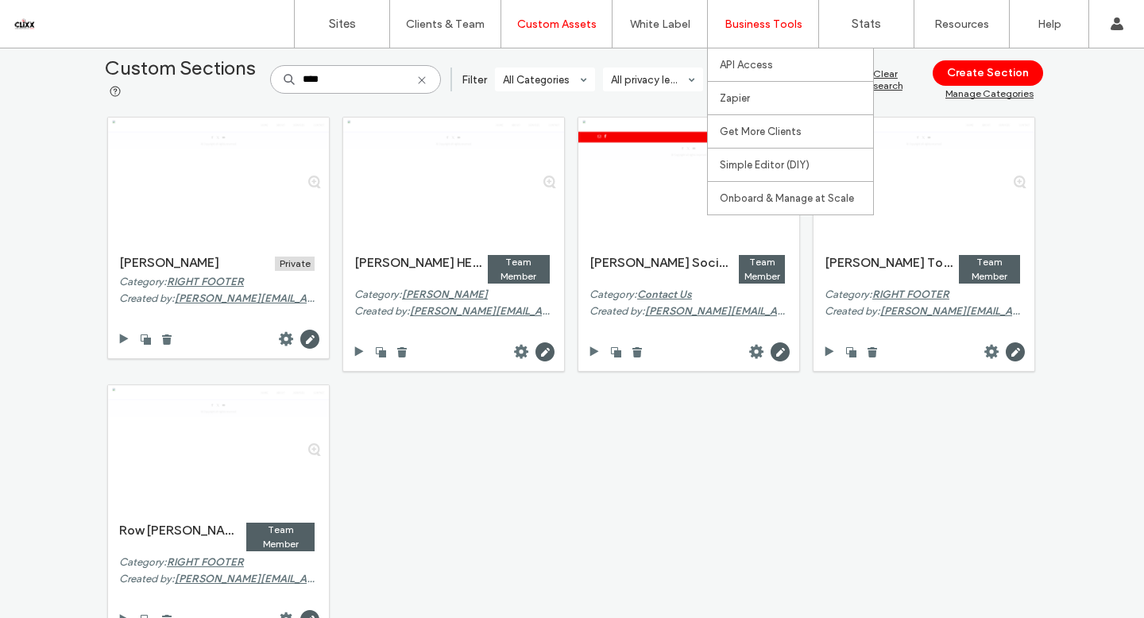
type input "****"
